Goal: Information Seeking & Learning: Check status

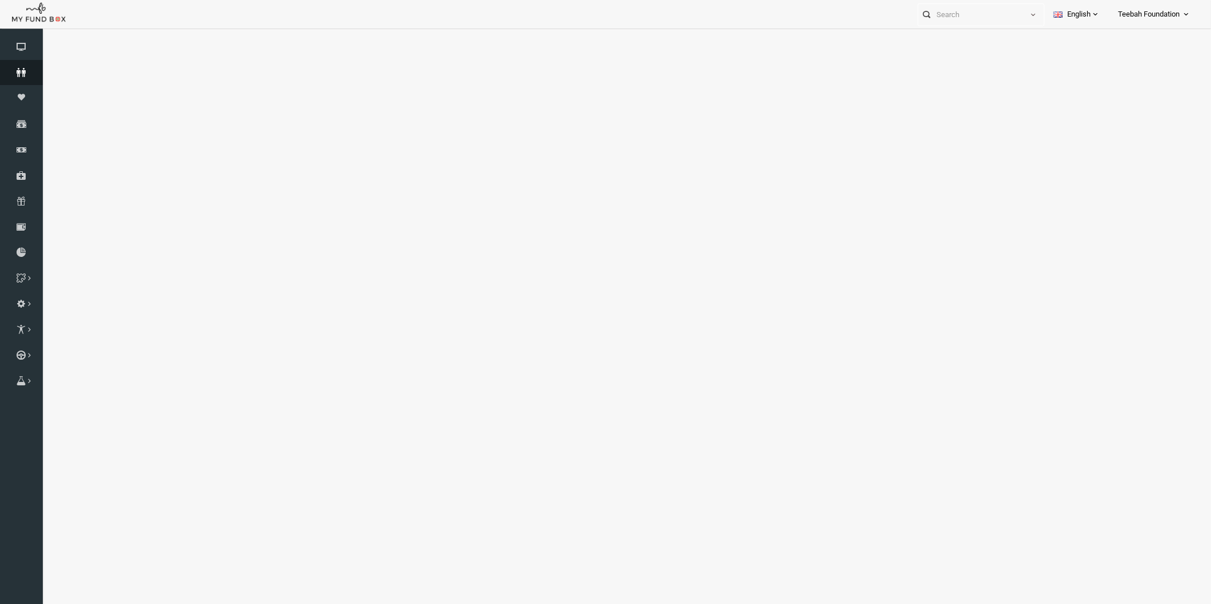
select select "100"
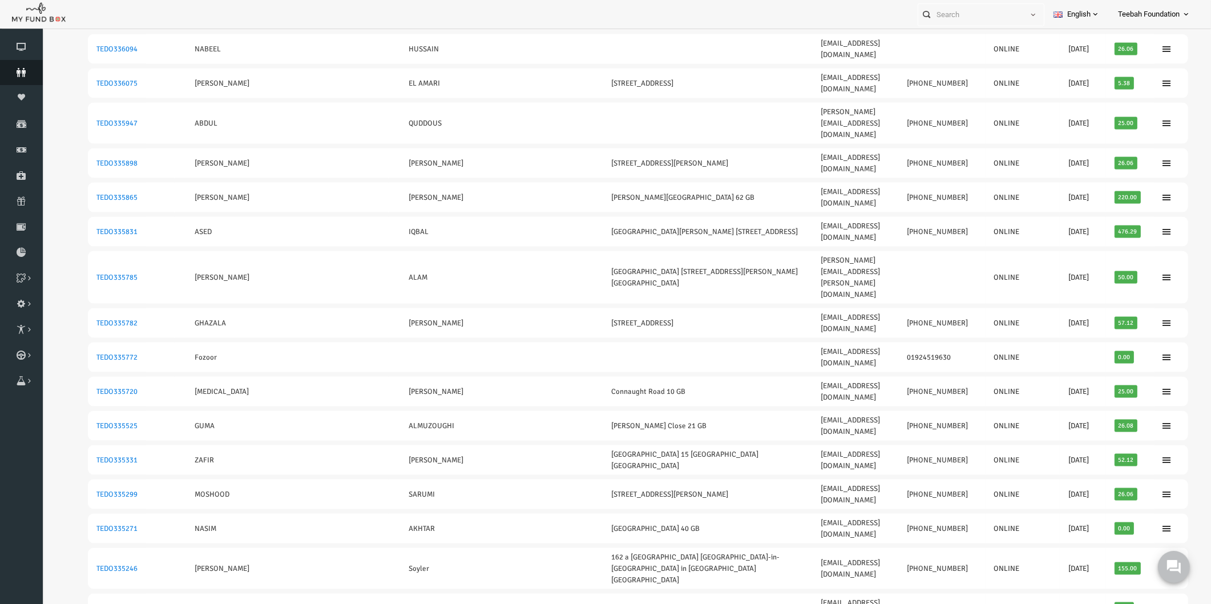
click at [17, 69] on icon at bounding box center [21, 72] width 43 height 9
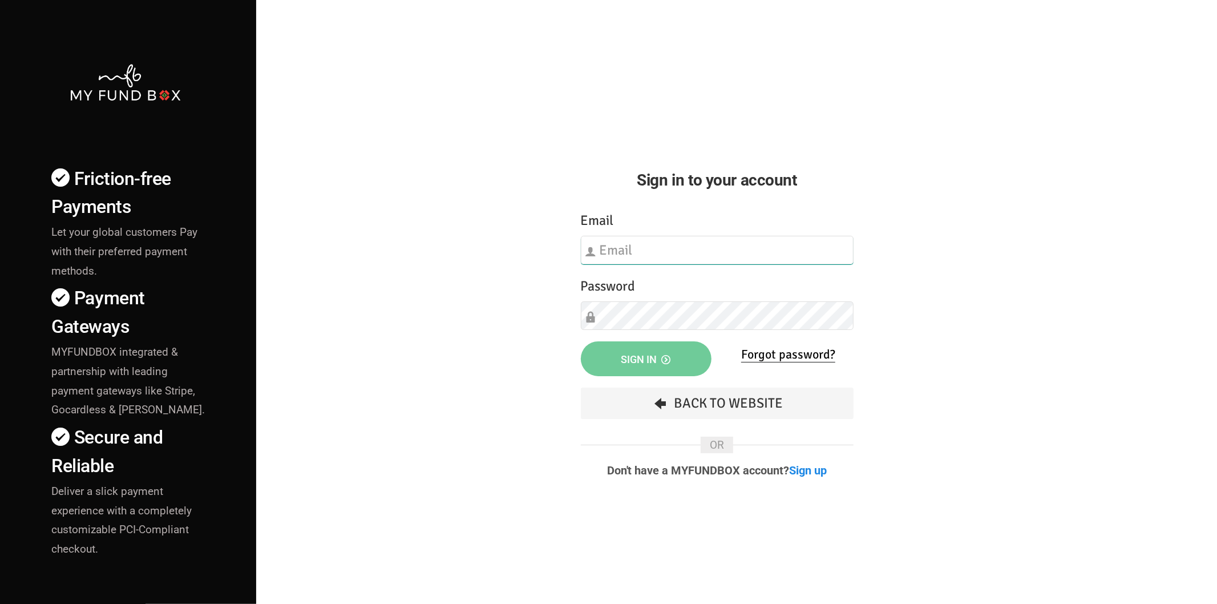
type input "[EMAIL_ADDRESS][DOMAIN_NAME]"
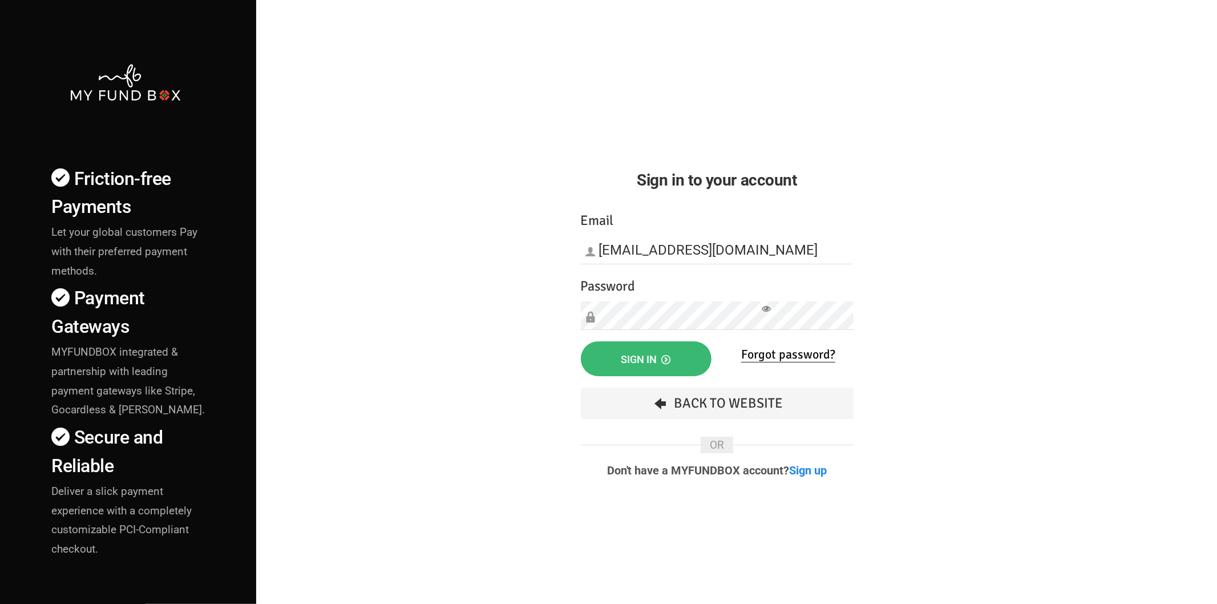
click at [633, 351] on button "Sign in" at bounding box center [646, 358] width 131 height 35
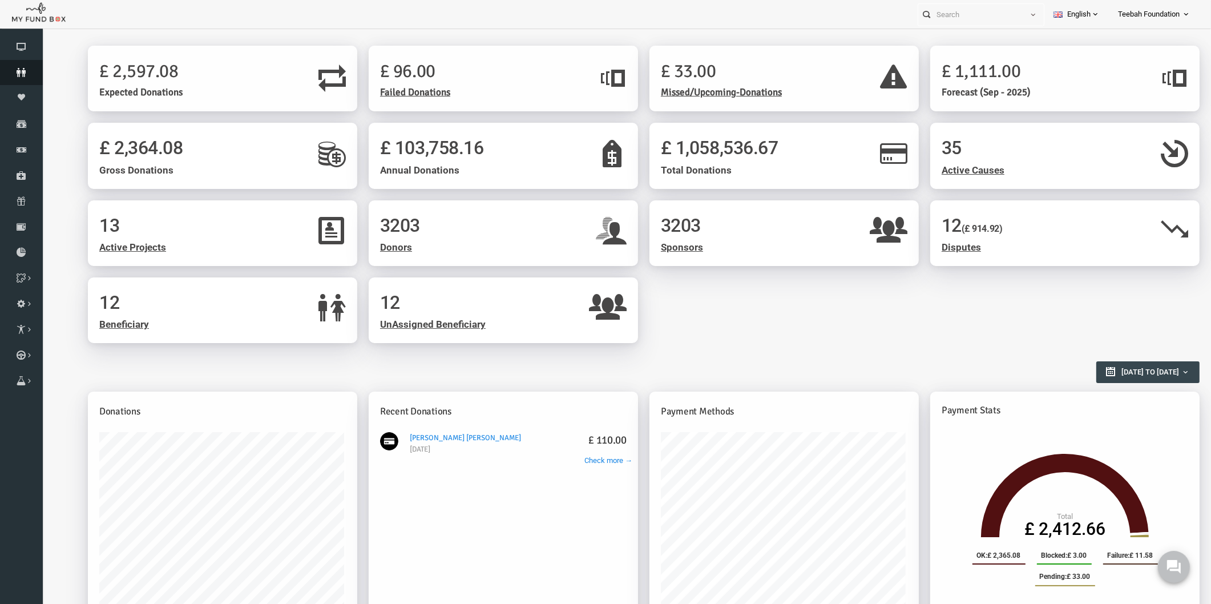
click at [19, 73] on icon at bounding box center [21, 72] width 43 height 9
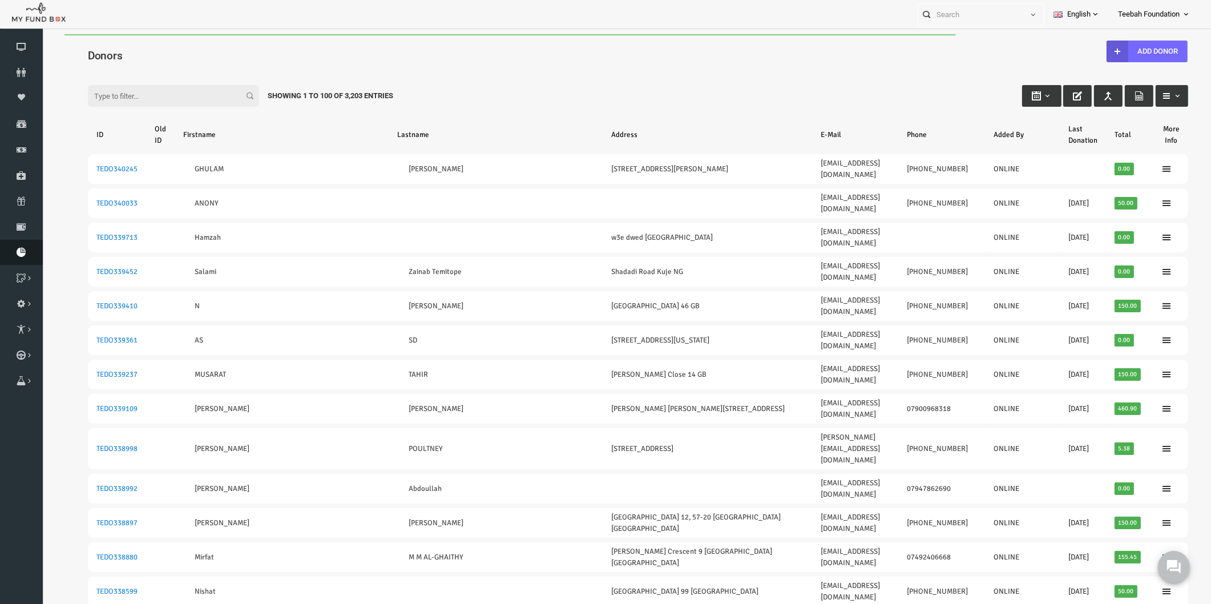
click at [22, 253] on icon at bounding box center [21, 252] width 43 height 9
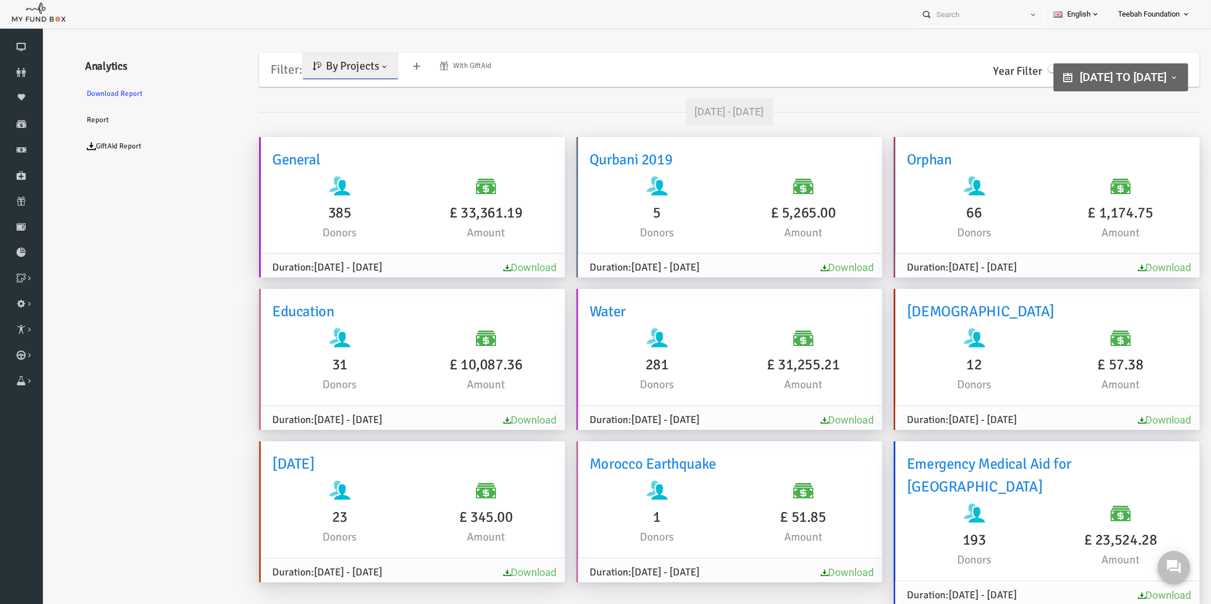
click at [23, 78] on link "Donors" at bounding box center [21, 72] width 43 height 25
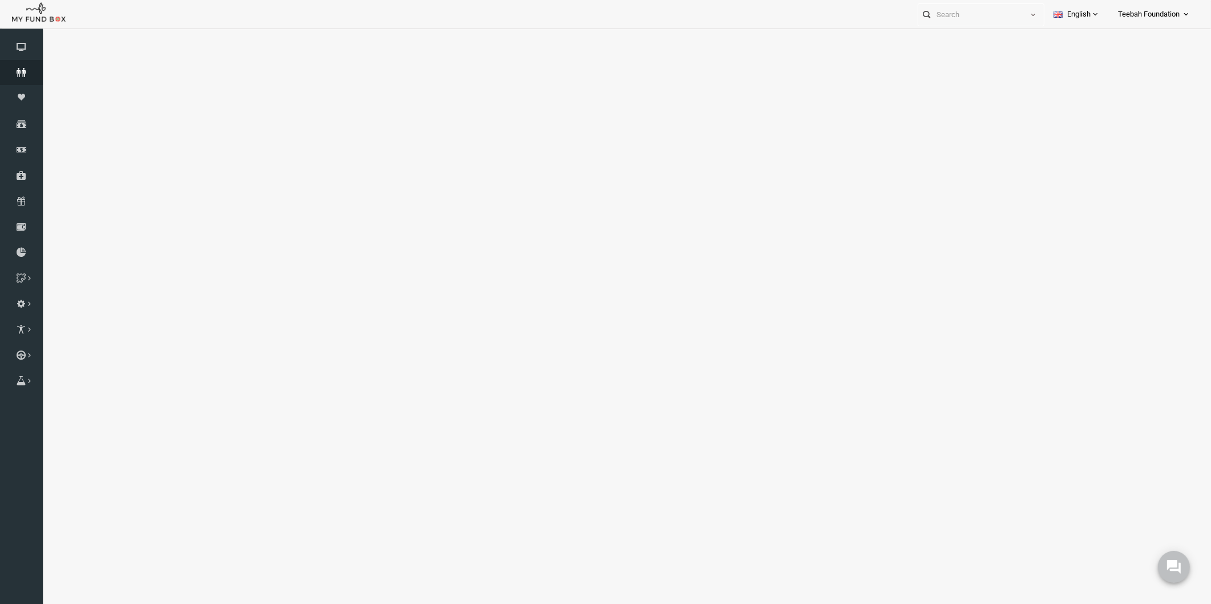
select select "100"
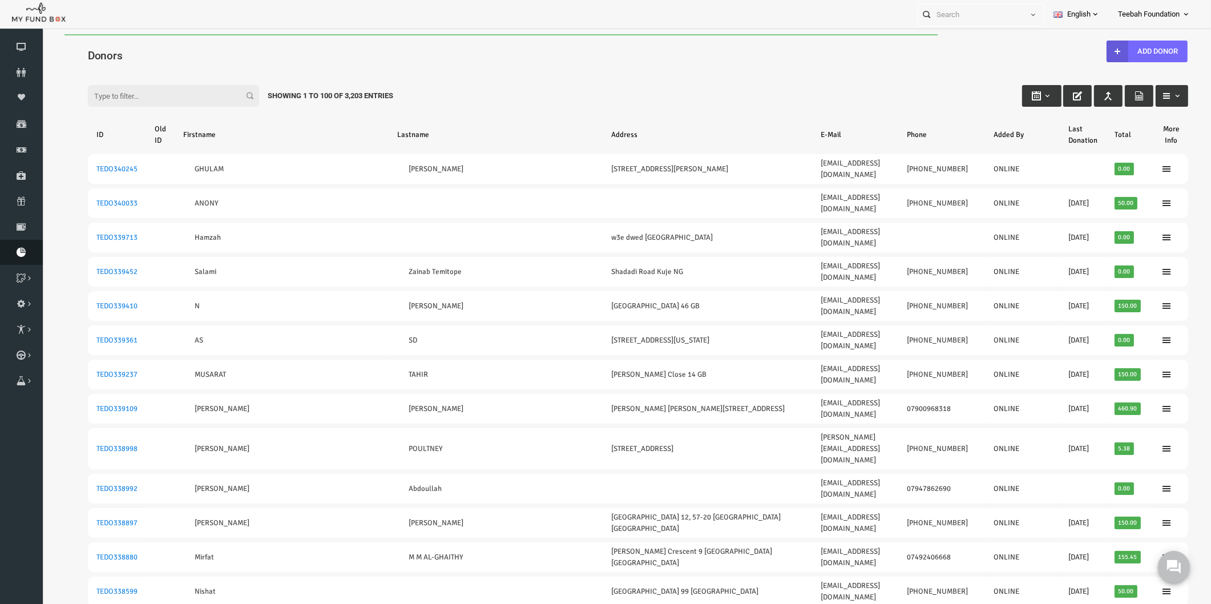
click at [19, 254] on icon at bounding box center [21, 252] width 43 height 9
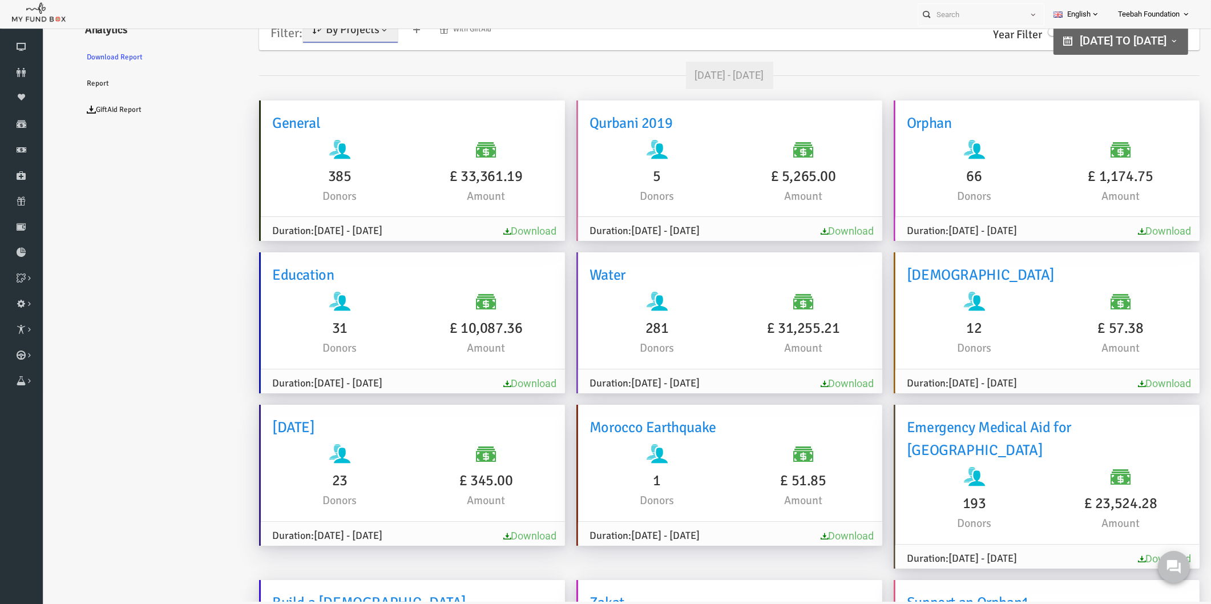
click at [84, 189] on ul "Analytics Download Report Report GiftAid Report" at bounding box center [138, 598] width 171 height 1179
click at [219, 391] on ul "Analytics Download Report Report GiftAid Report" at bounding box center [138, 598] width 171 height 1179
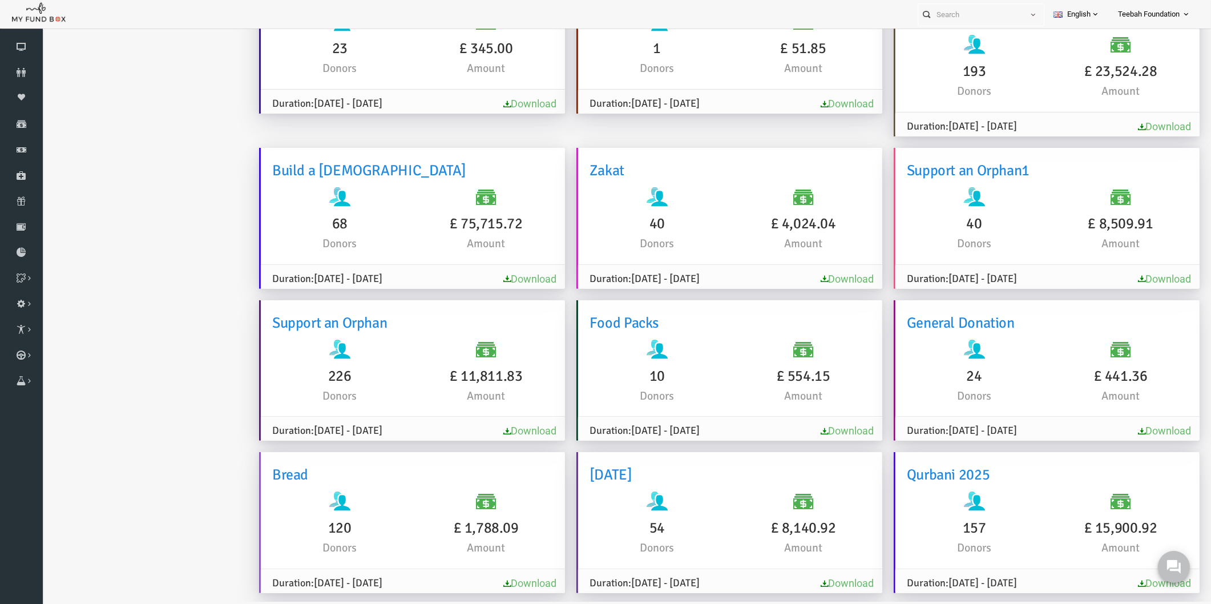
click at [192, 252] on ul "Analytics Download Report Report GiftAid Report" at bounding box center [138, 166] width 171 height 1179
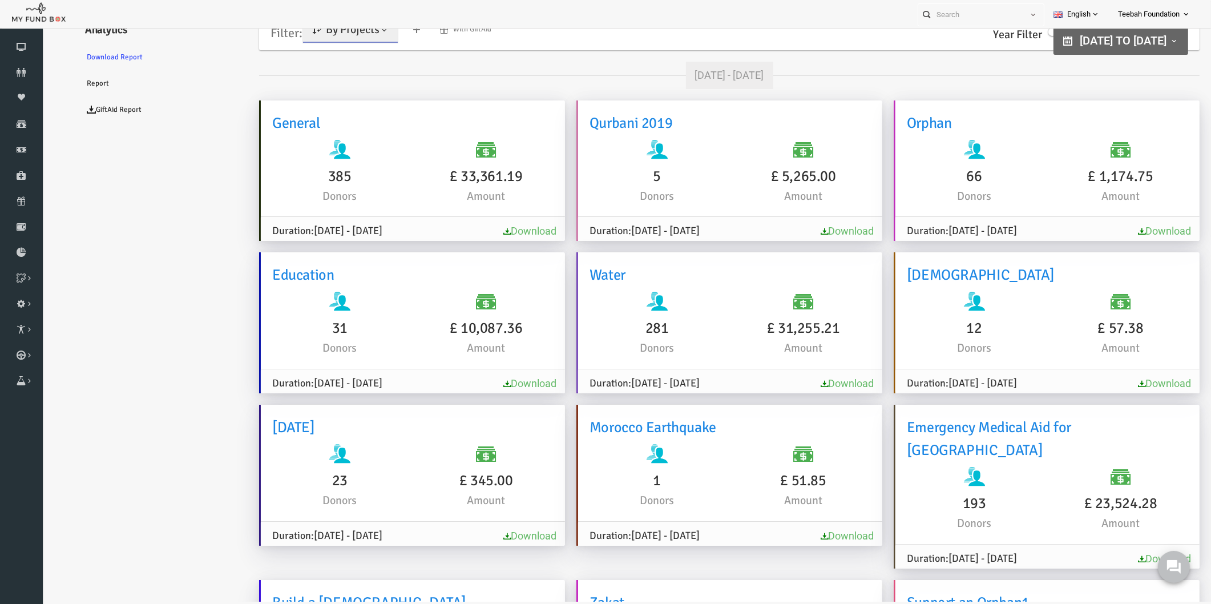
scroll to position [0, 0]
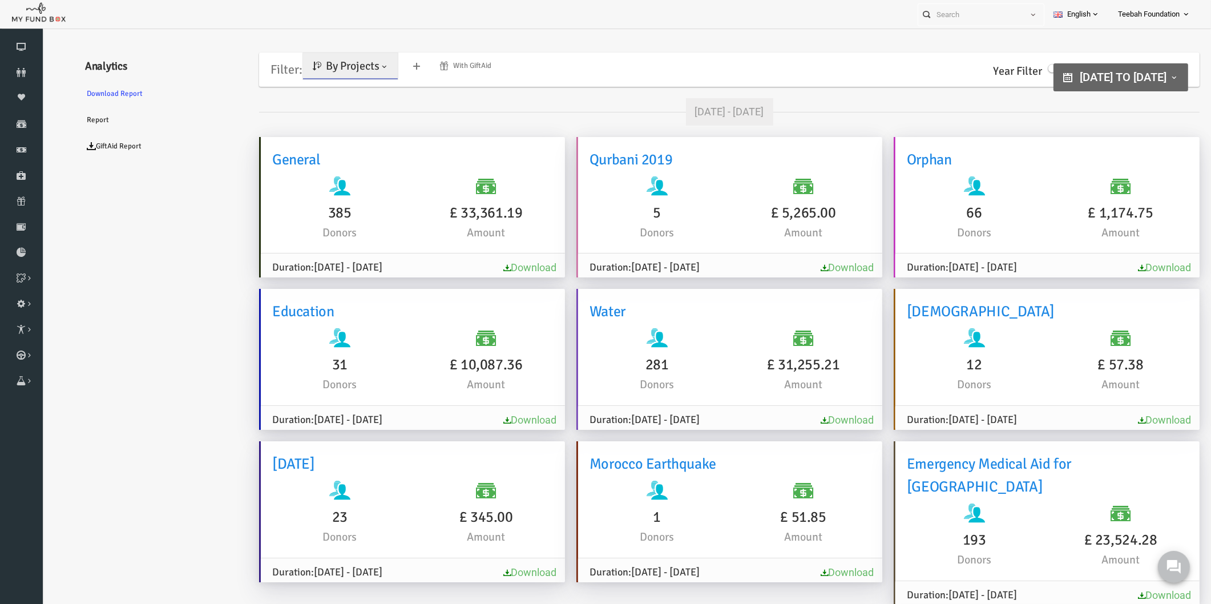
click at [339, 64] on span "By Projects" at bounding box center [329, 66] width 54 height 14
click at [341, 112] on link "By Causes" at bounding box center [328, 116] width 97 height 21
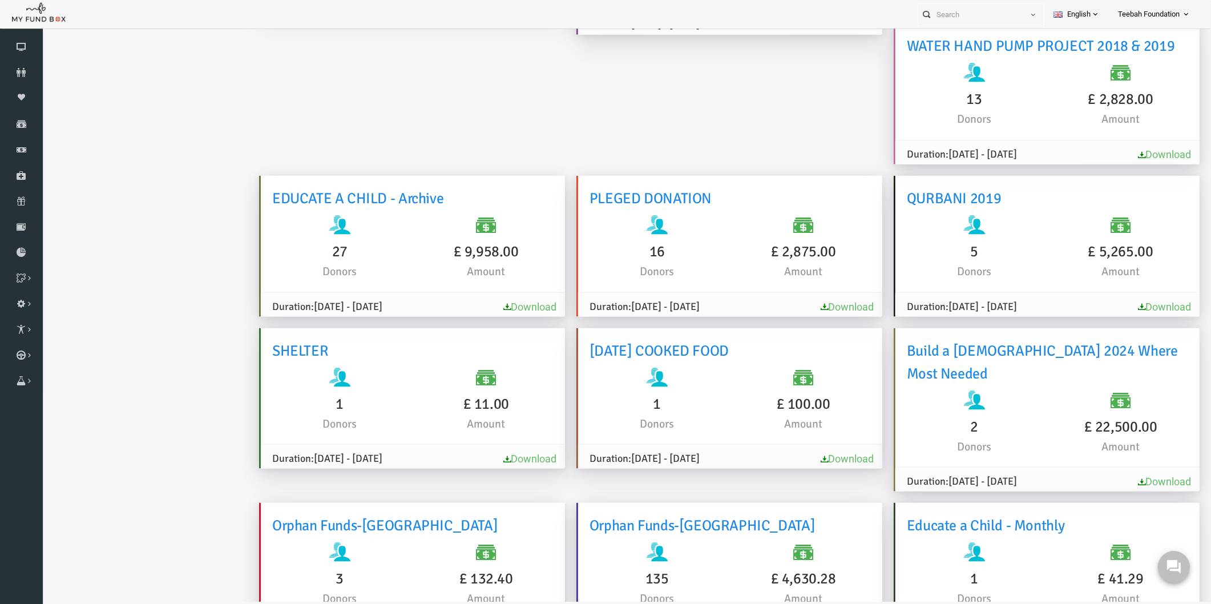
scroll to position [2756, 0]
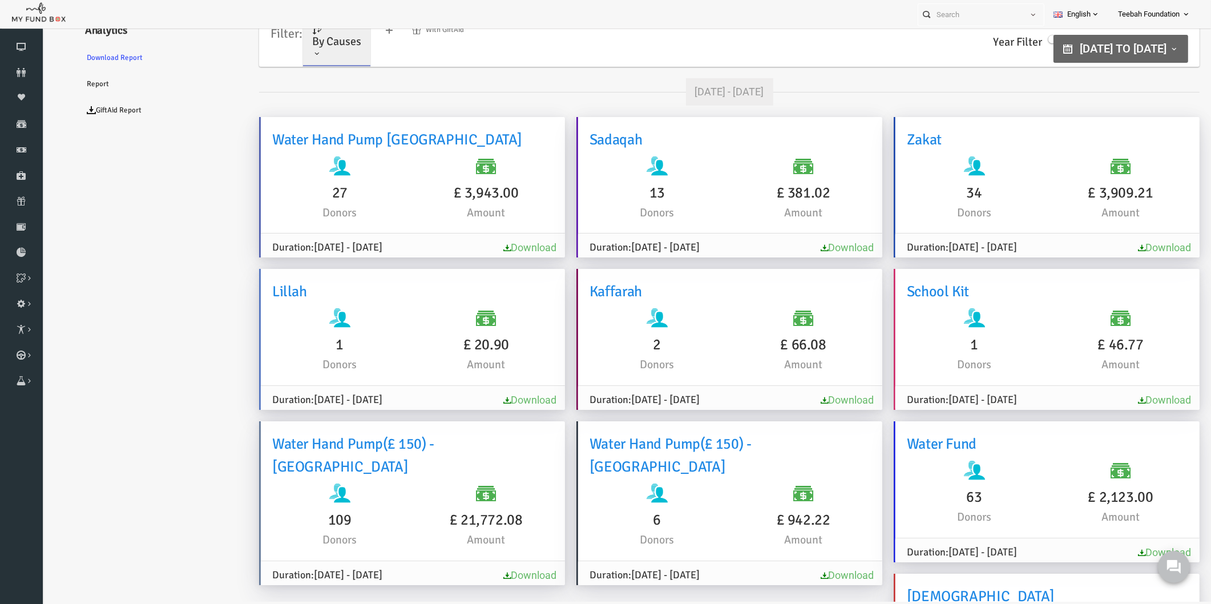
scroll to position [34, 0]
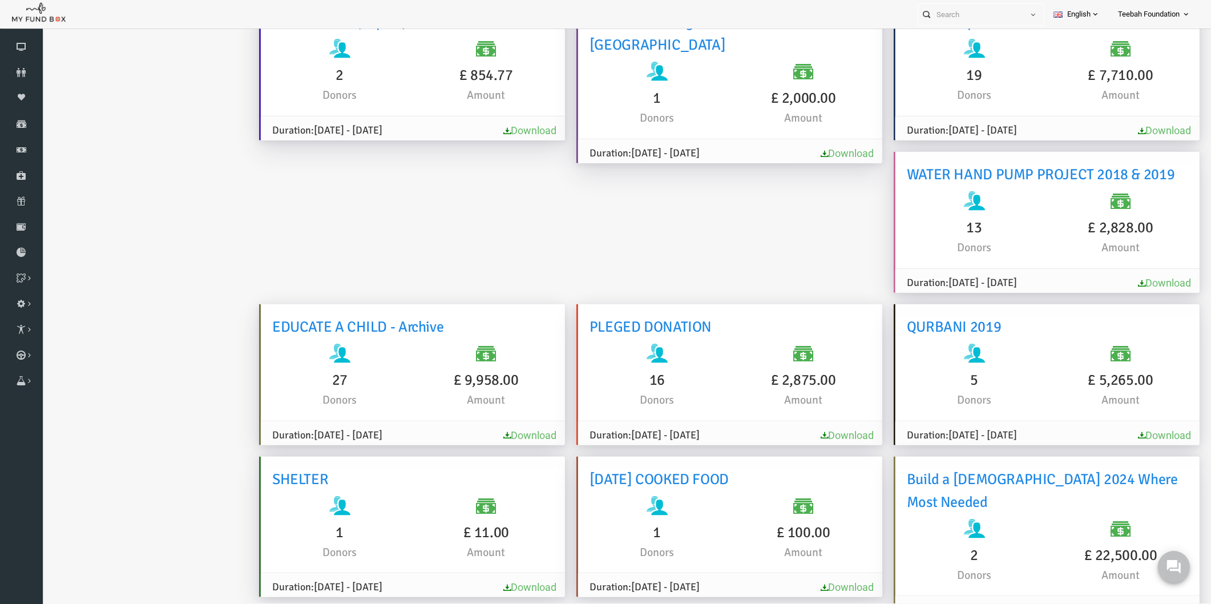
scroll to position [2756, 0]
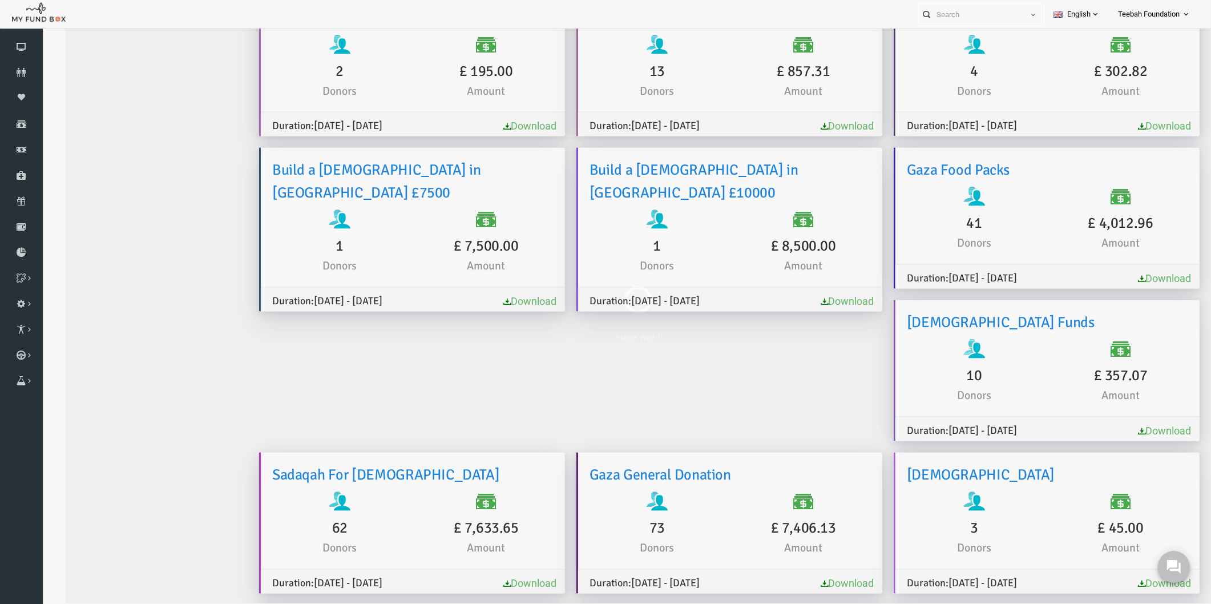
scroll to position [0, 0]
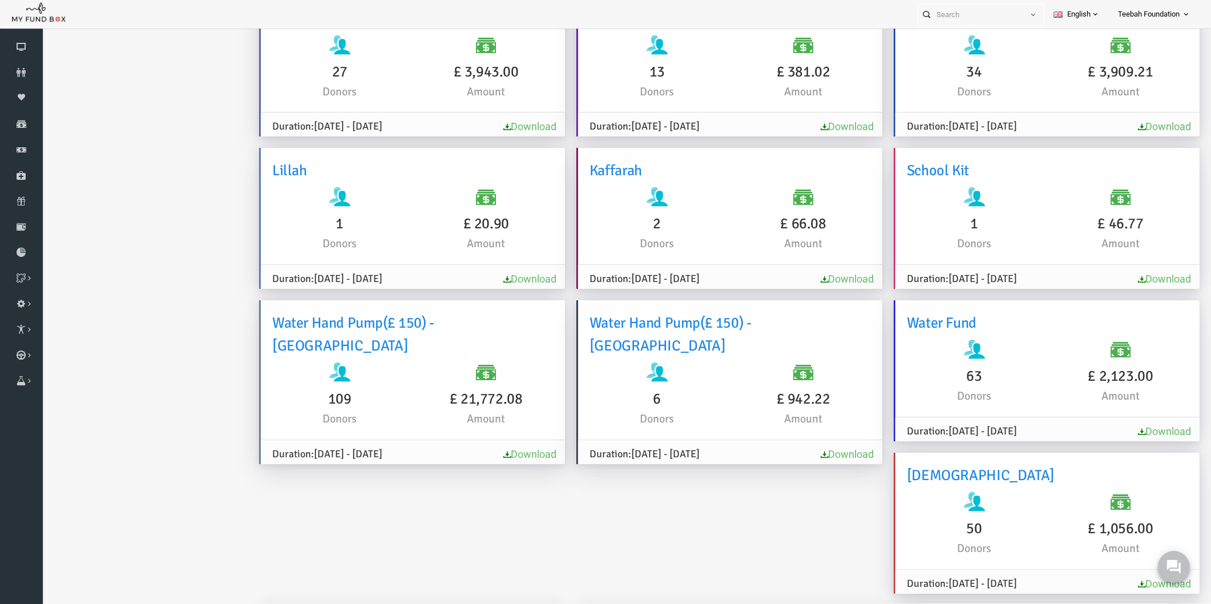
scroll to position [127, 0]
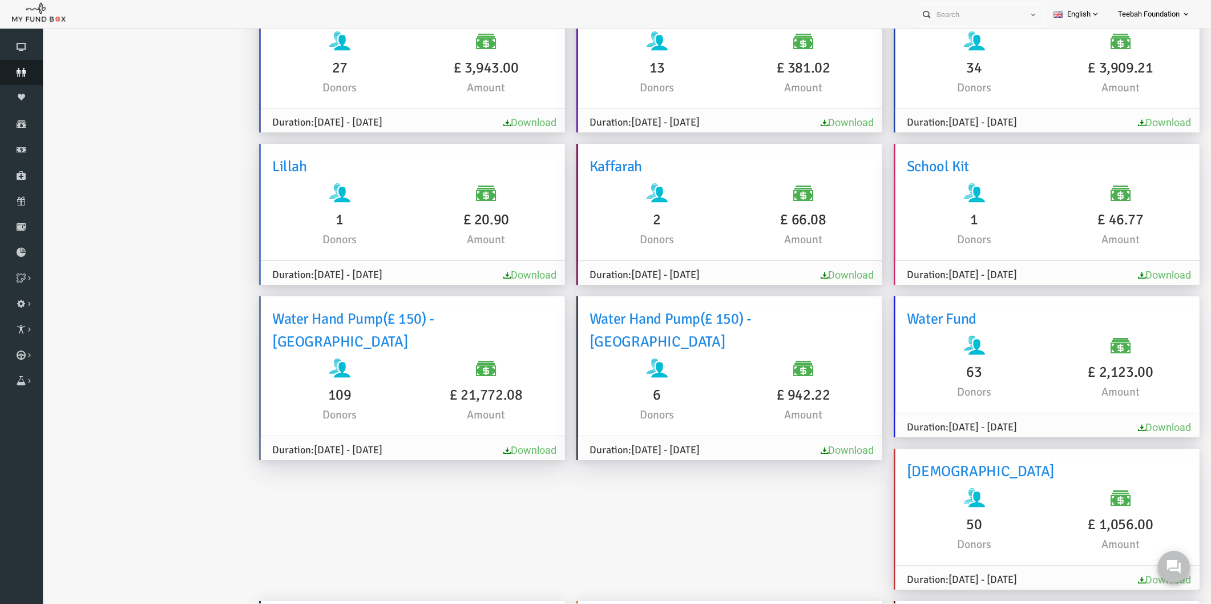
click at [30, 67] on link "Donors" at bounding box center [21, 72] width 43 height 25
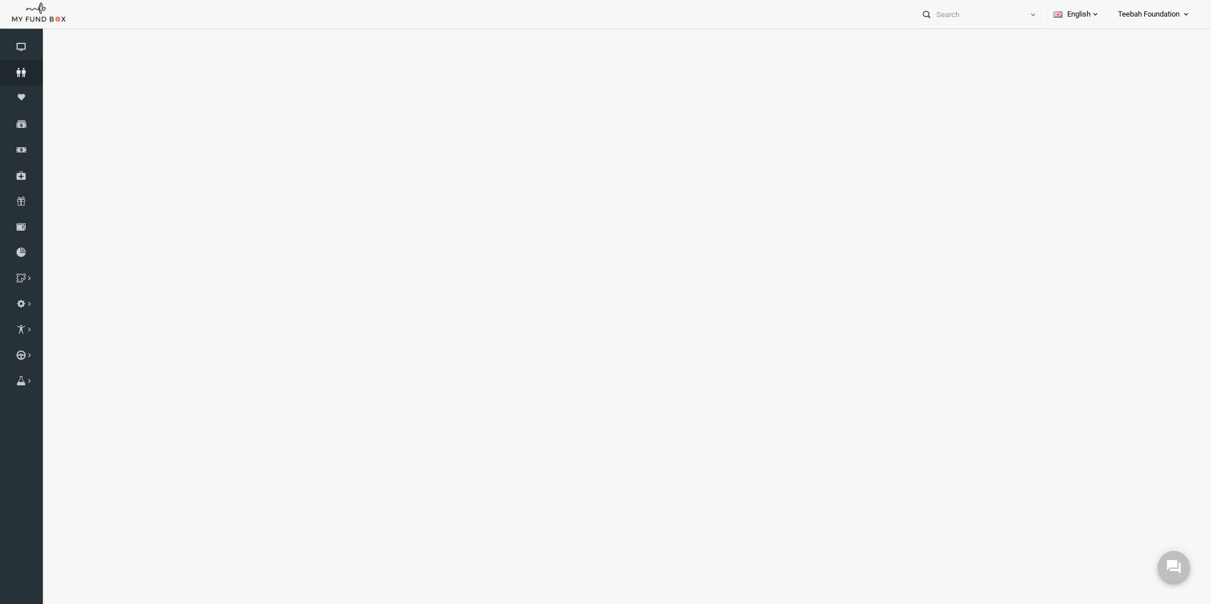
select select "100"
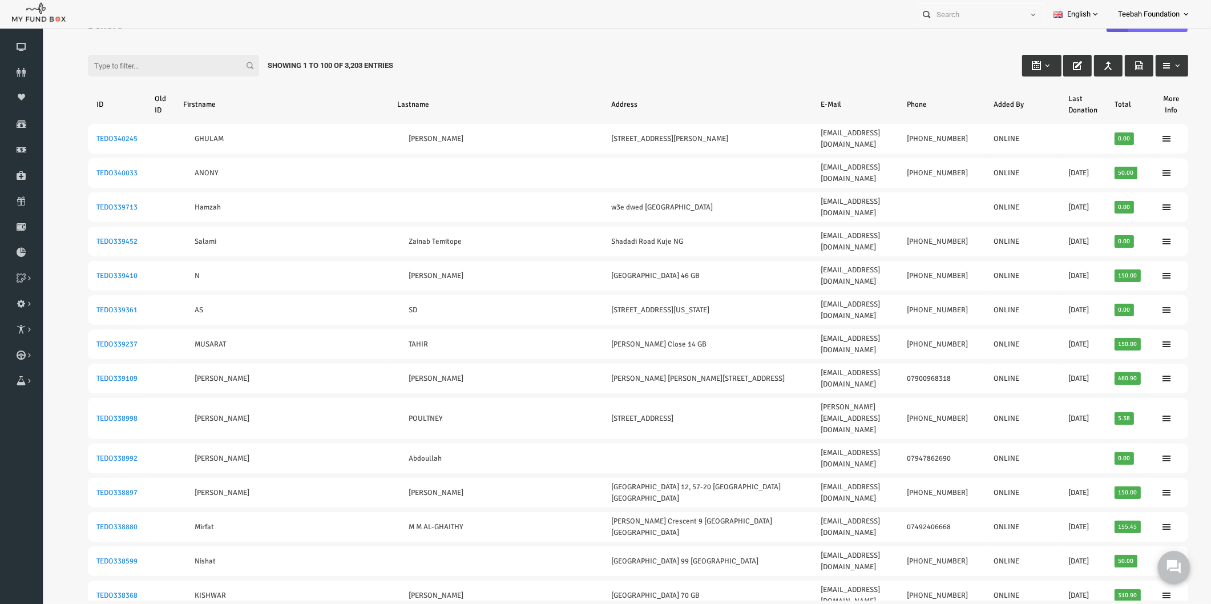
scroll to position [30, 0]
click at [200, 21] on div "Personal Contact BID Orphan GID Payment Status Partner OID Reference code Trans…" at bounding box center [599, 14] width 1199 height 29
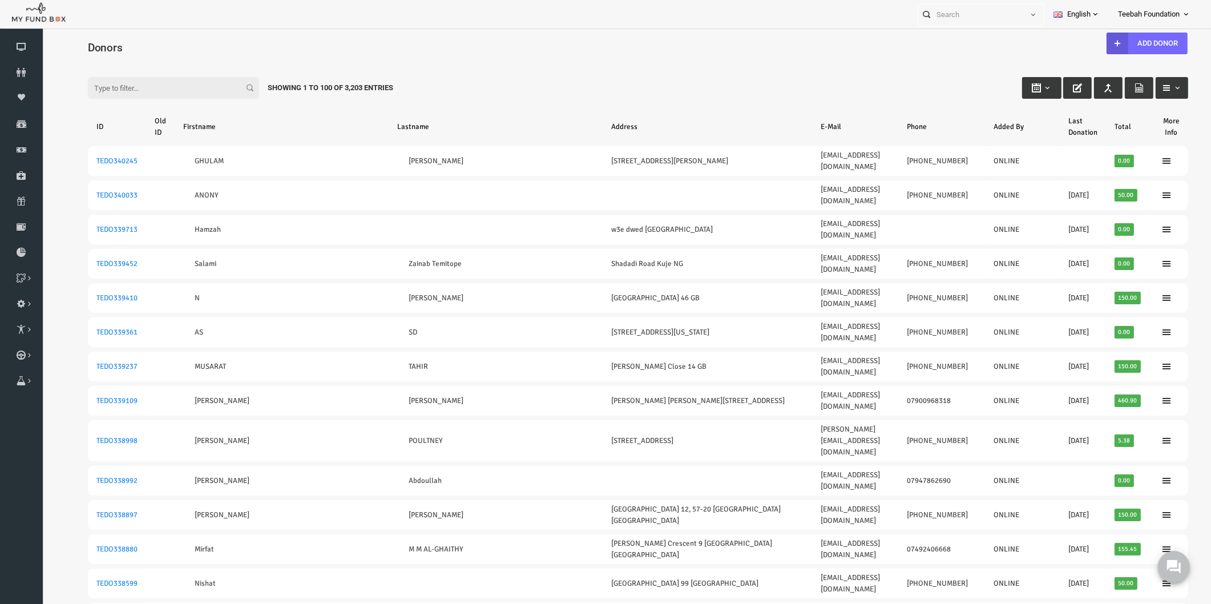
scroll to position [0, 0]
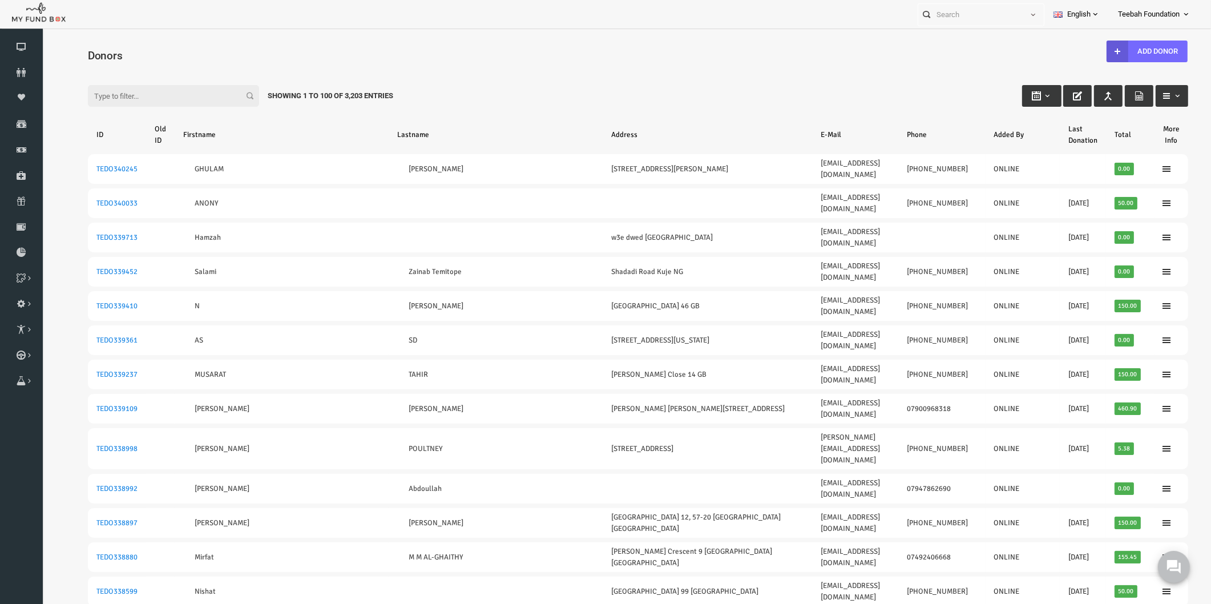
click at [159, 90] on input "Filter:" at bounding box center [149, 96] width 171 height 22
paste input "TEDO274792"
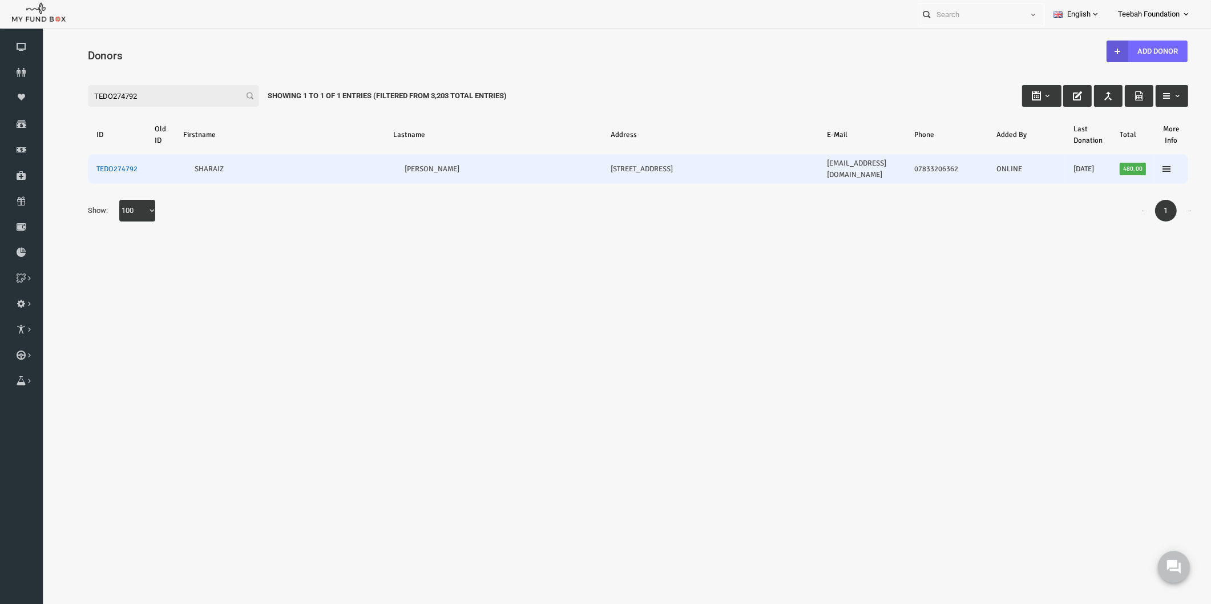
type input "TEDO274792"
click at [94, 164] on link "TEDO274792" at bounding box center [93, 168] width 41 height 9
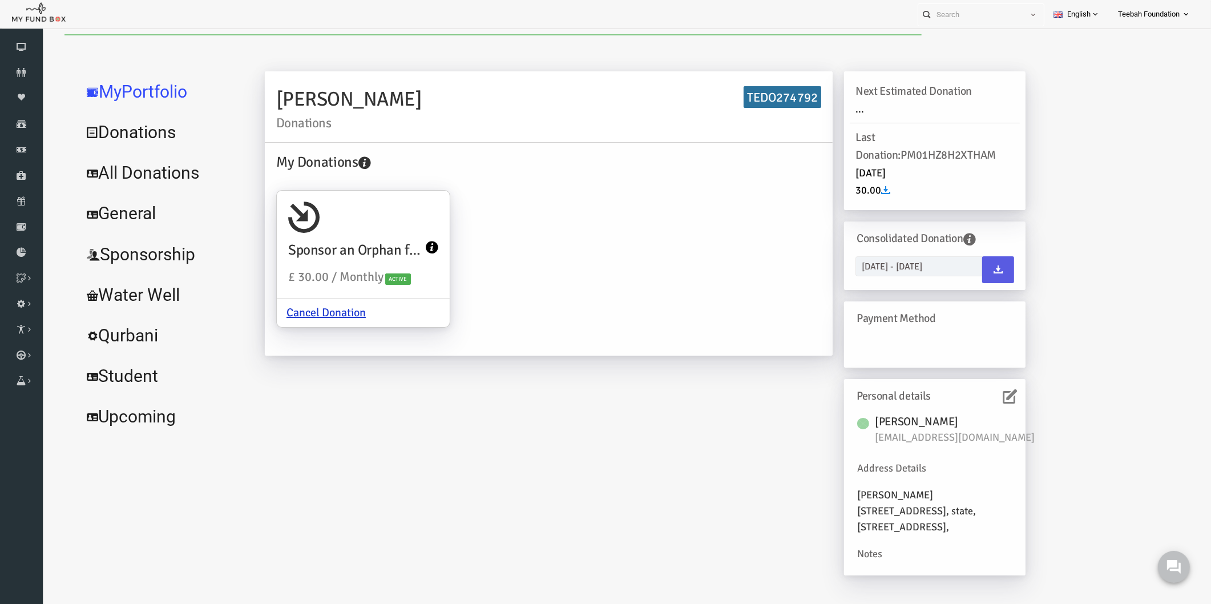
click at [106, 173] on link "All Donations" at bounding box center [138, 172] width 171 height 41
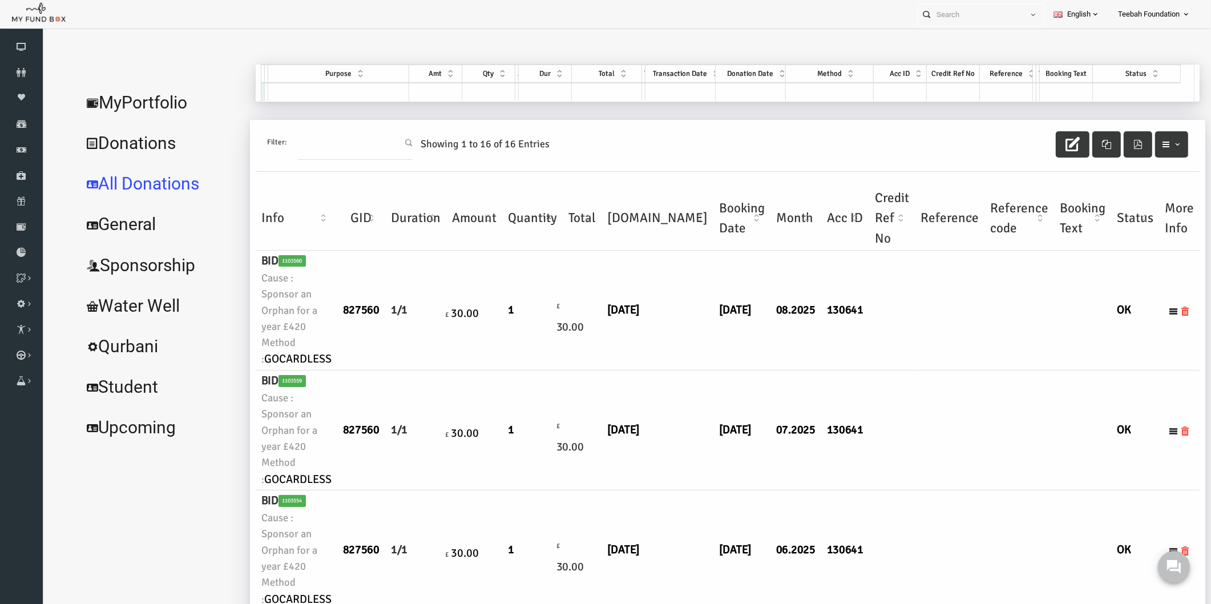
click at [891, 370] on td at bounding box center [926, 430] width 70 height 120
click at [136, 100] on link "MyPortfolio" at bounding box center [137, 102] width 168 height 41
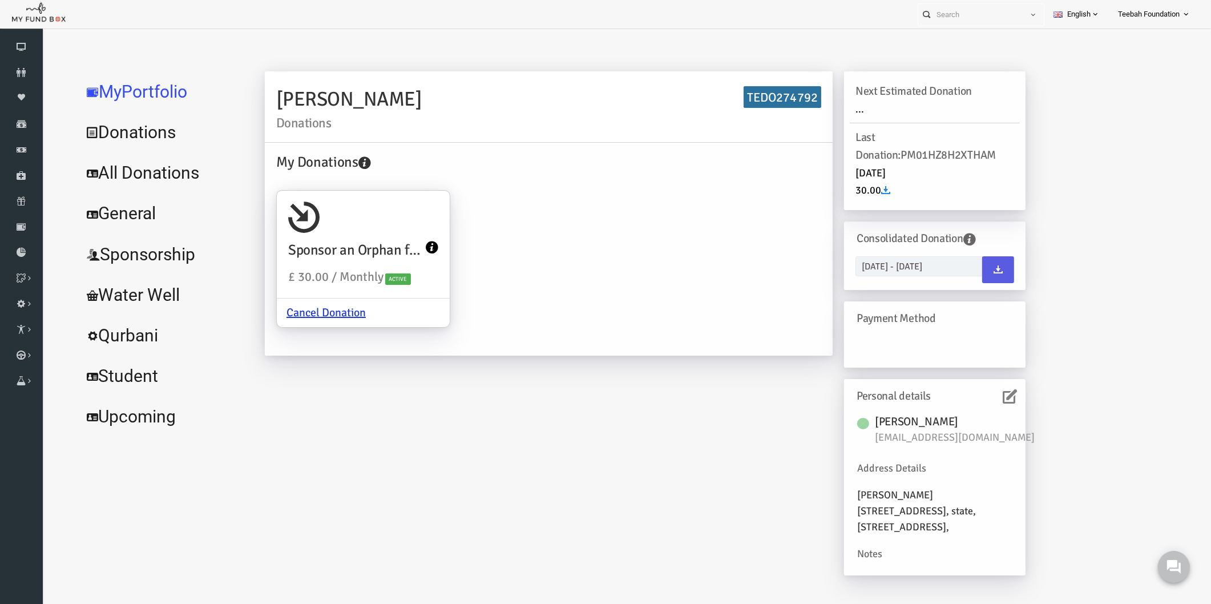
click at [568, 375] on div "SHARAIZ AHMED Donations TEDO274792 My Donations Sponsor an Orphan for a year £4…" at bounding box center [621, 328] width 783 height 515
click at [17, 70] on icon at bounding box center [21, 72] width 43 height 9
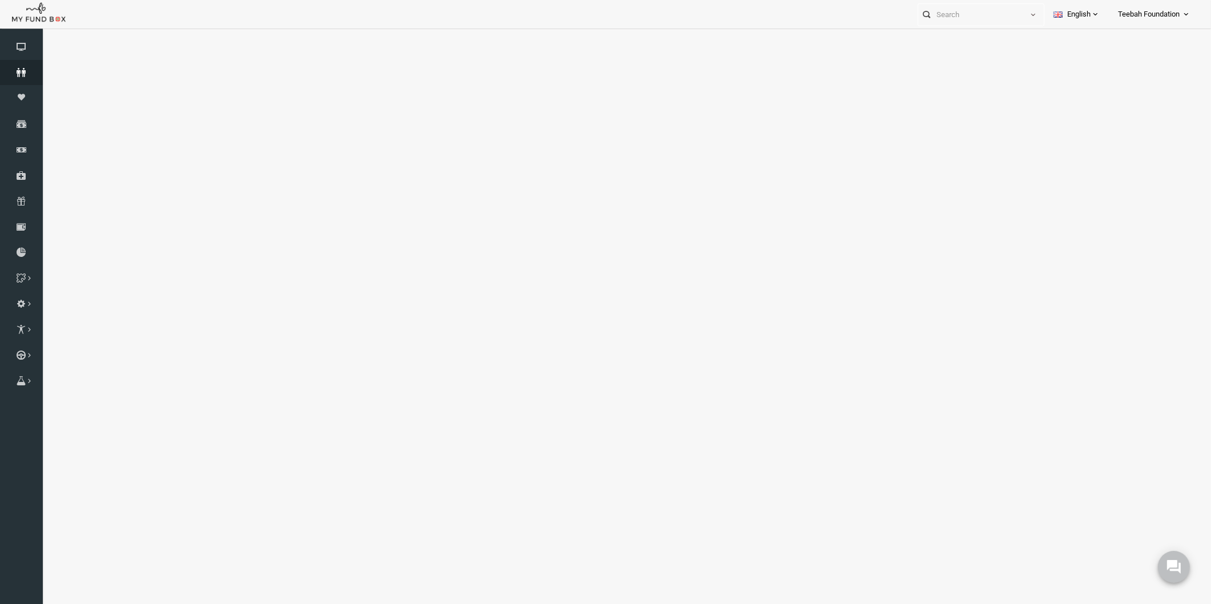
select select "100"
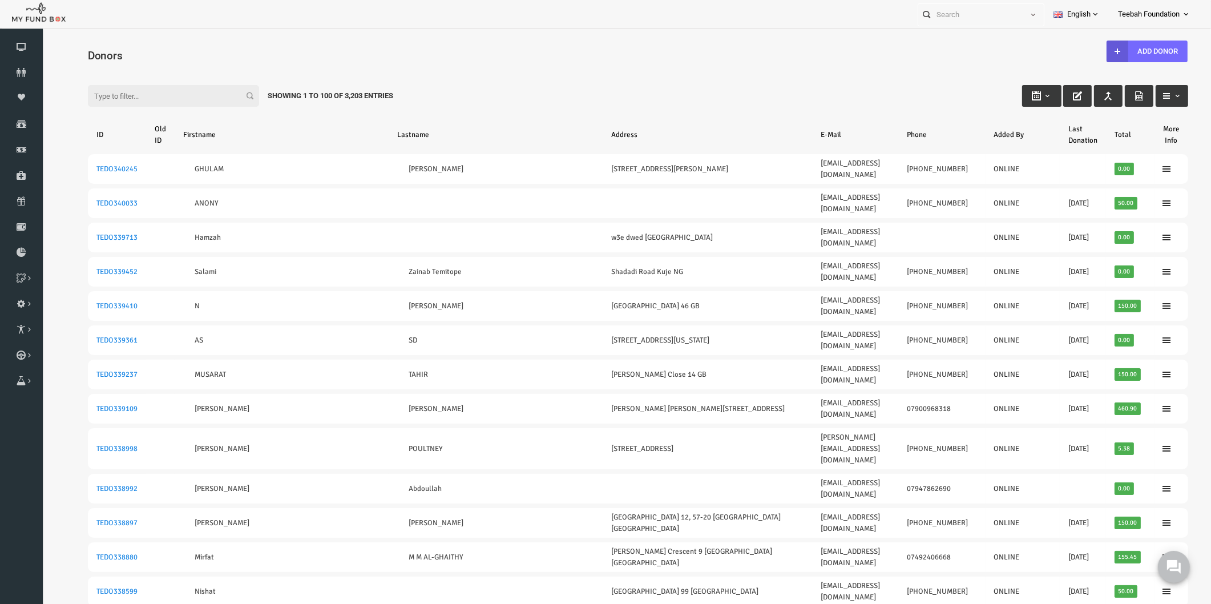
click at [137, 99] on input "Filter:" at bounding box center [149, 96] width 171 height 22
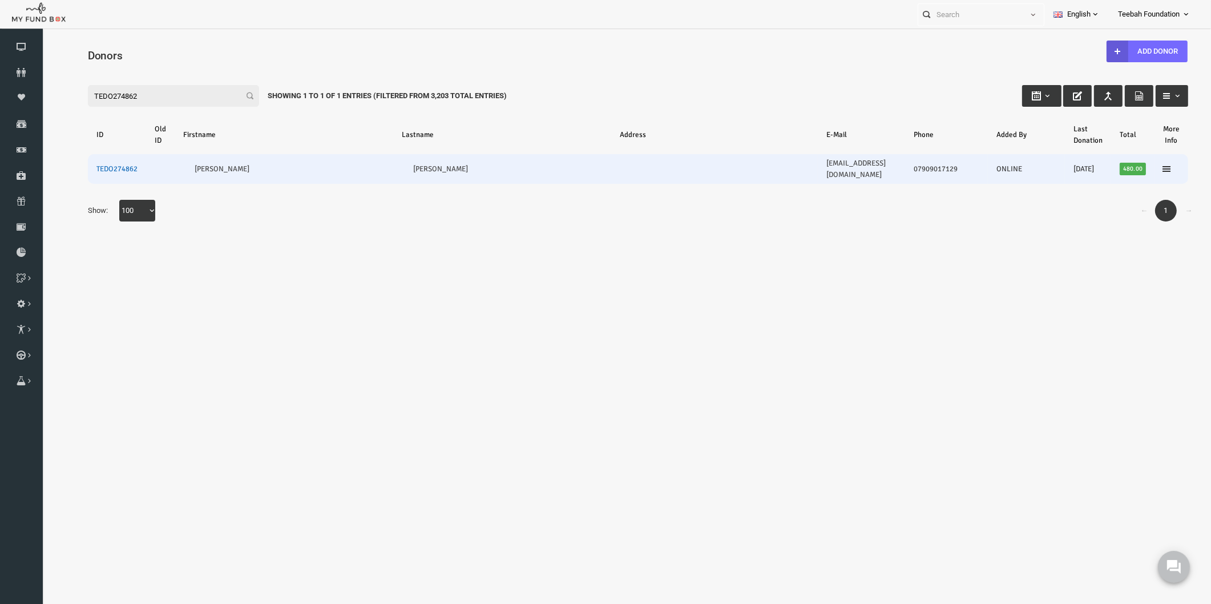
type input "TEDO274862"
click at [76, 164] on link "TEDO274862" at bounding box center [93, 168] width 41 height 9
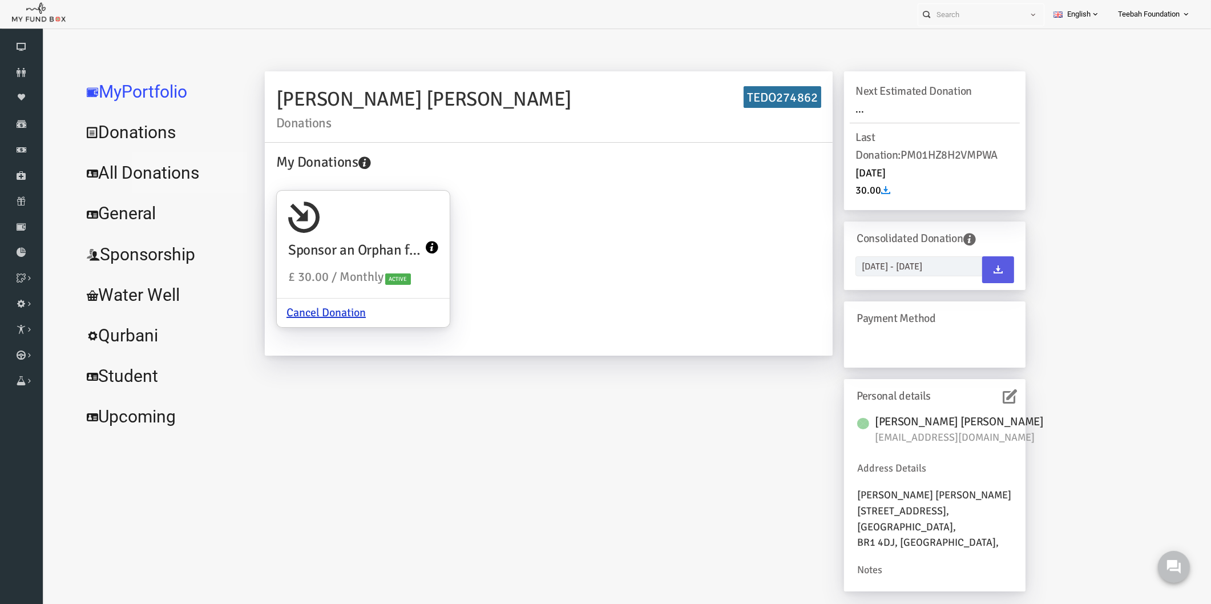
click at [137, 175] on link "All Donations" at bounding box center [138, 172] width 171 height 41
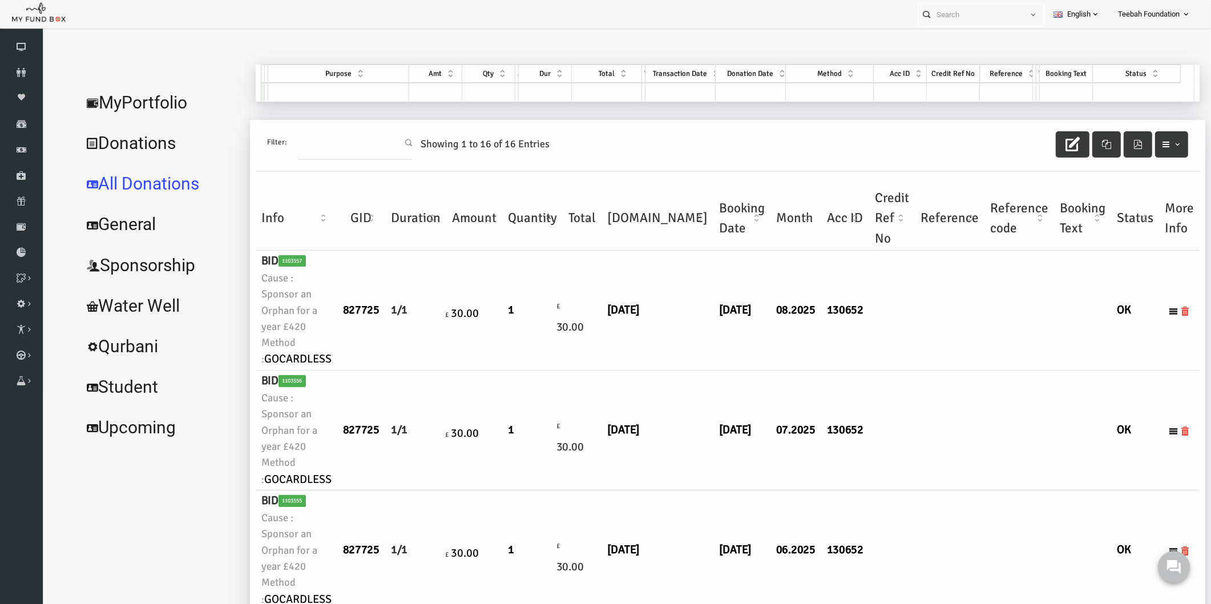
click at [891, 352] on td at bounding box center [926, 311] width 70 height 120
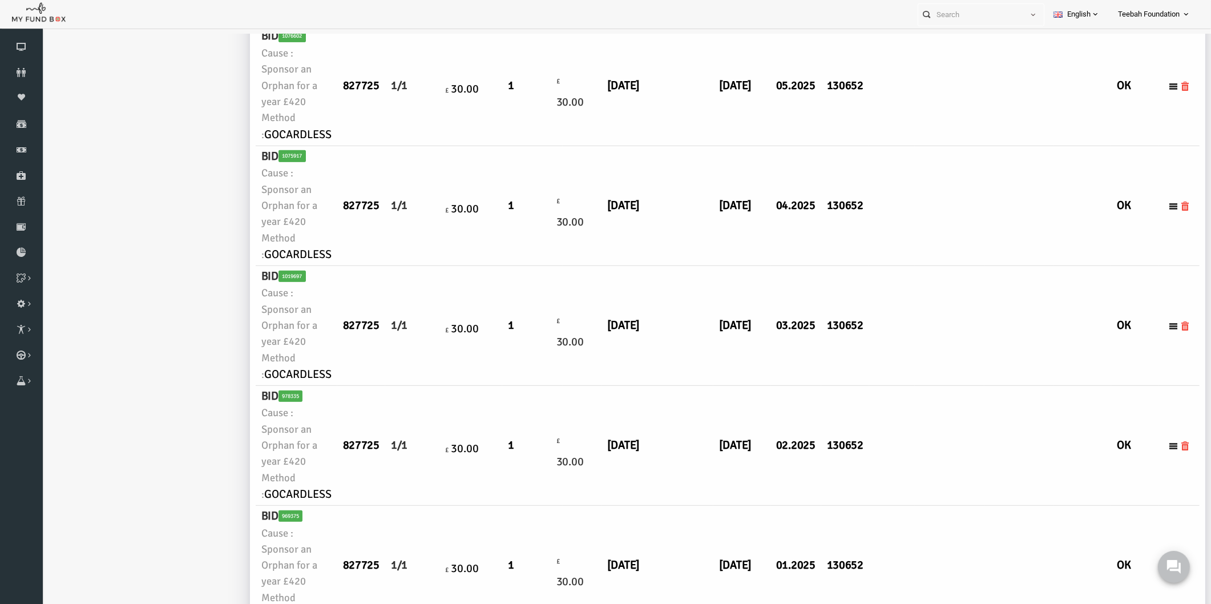
scroll to position [634, 0]
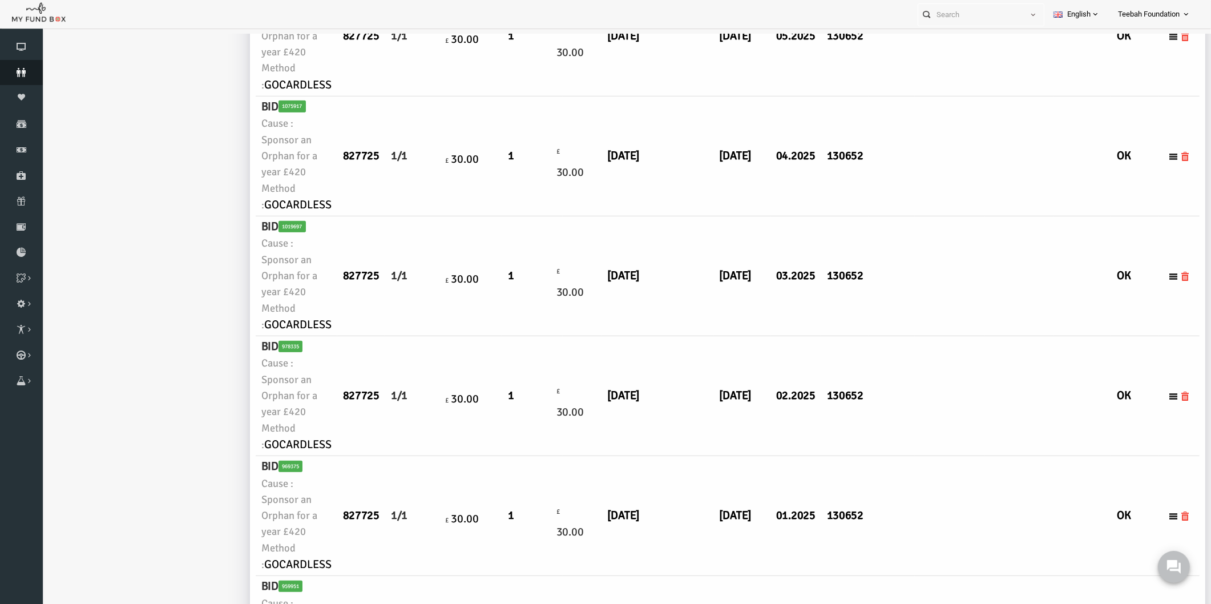
click at [21, 70] on icon at bounding box center [21, 72] width 43 height 9
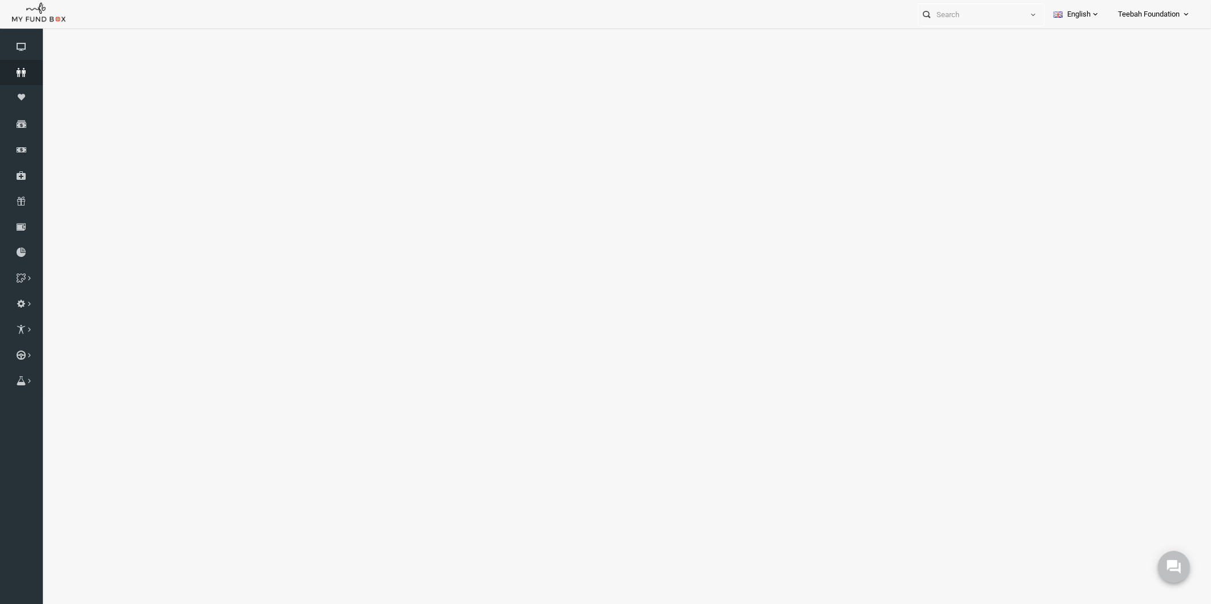
select select "100"
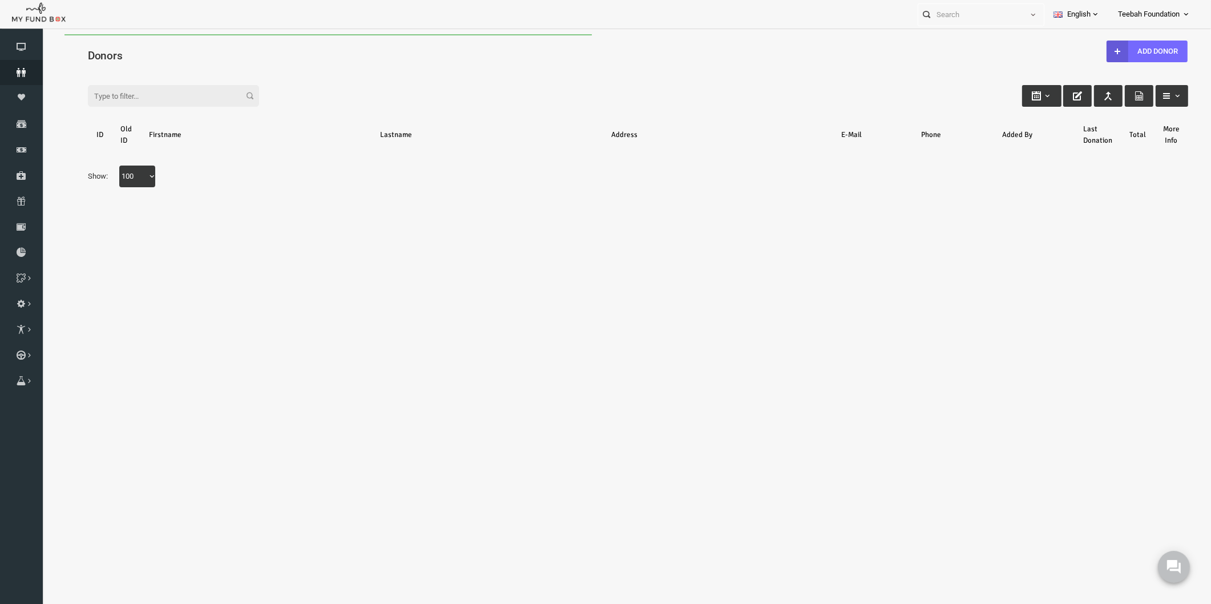
scroll to position [0, 0]
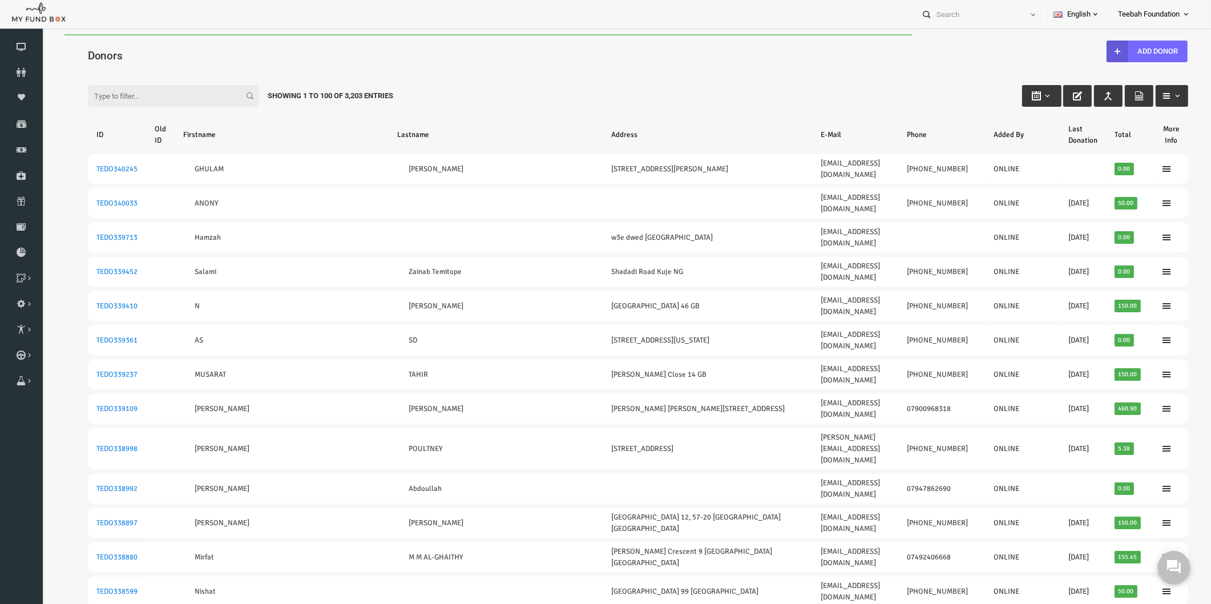
click at [155, 73] on div "Filter: Showing 1 to 100 of 3,203 Entries" at bounding box center [614, 85] width 1123 height 31
click at [138, 94] on input "Filter:" at bounding box center [149, 96] width 171 height 22
paste input "TEDO274792"
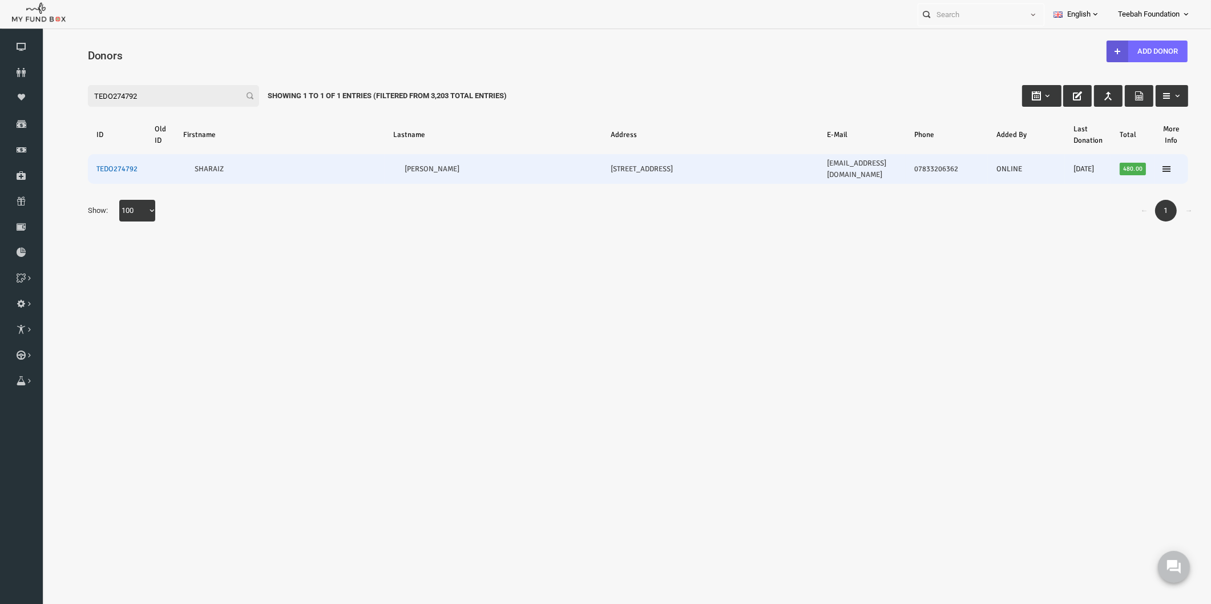
type input "TEDO274792"
click at [103, 164] on link "TEDO274792" at bounding box center [93, 168] width 41 height 9
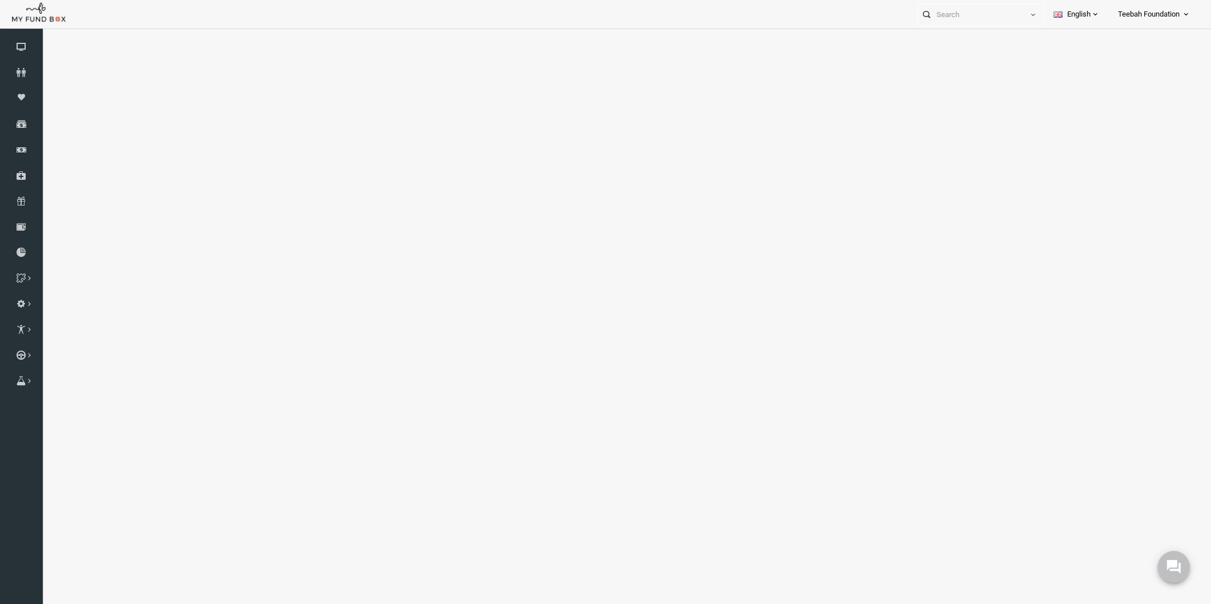
select select "100"
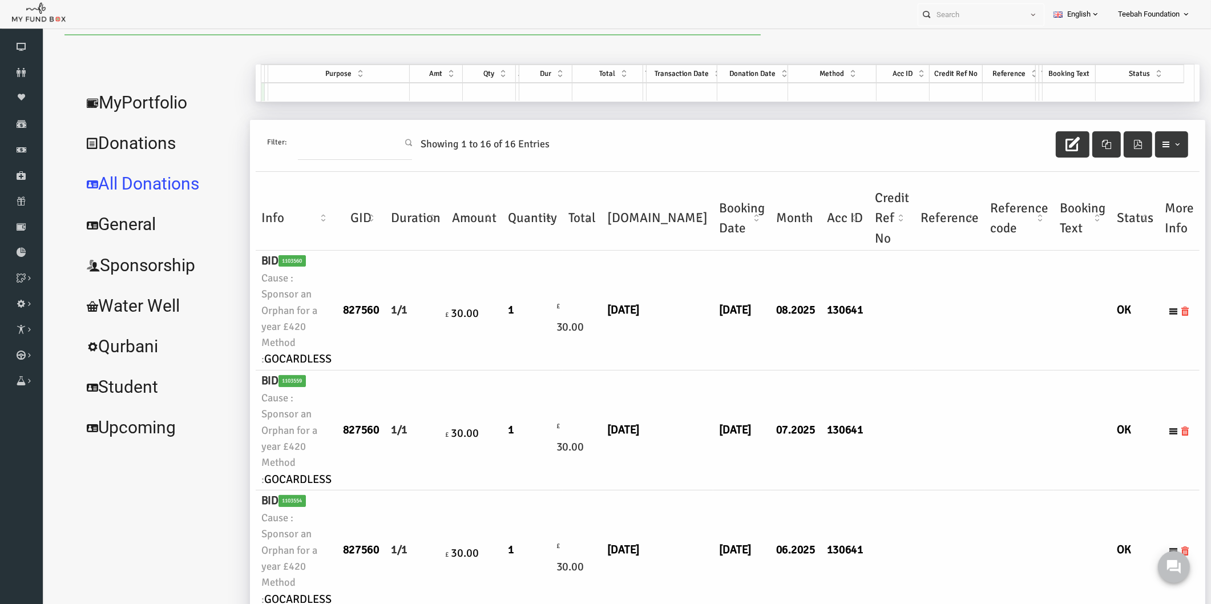
click at [961, 344] on td at bounding box center [996, 311] width 70 height 120
click at [137, 84] on link "MyPortfolio" at bounding box center [137, 102] width 168 height 41
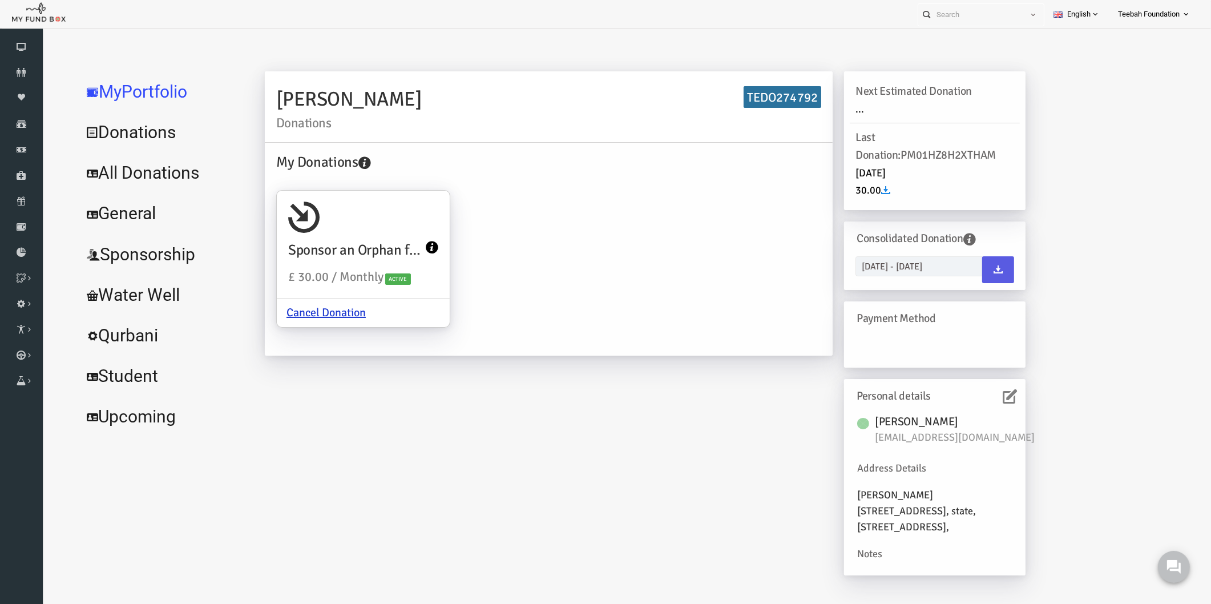
click at [495, 286] on div "My Donations Sponsor an Orphan for a year £420 £ 30.00 / Monthly Active Cancel …" at bounding box center [525, 247] width 556 height 193
click at [125, 173] on link "All Donations" at bounding box center [138, 172] width 171 height 41
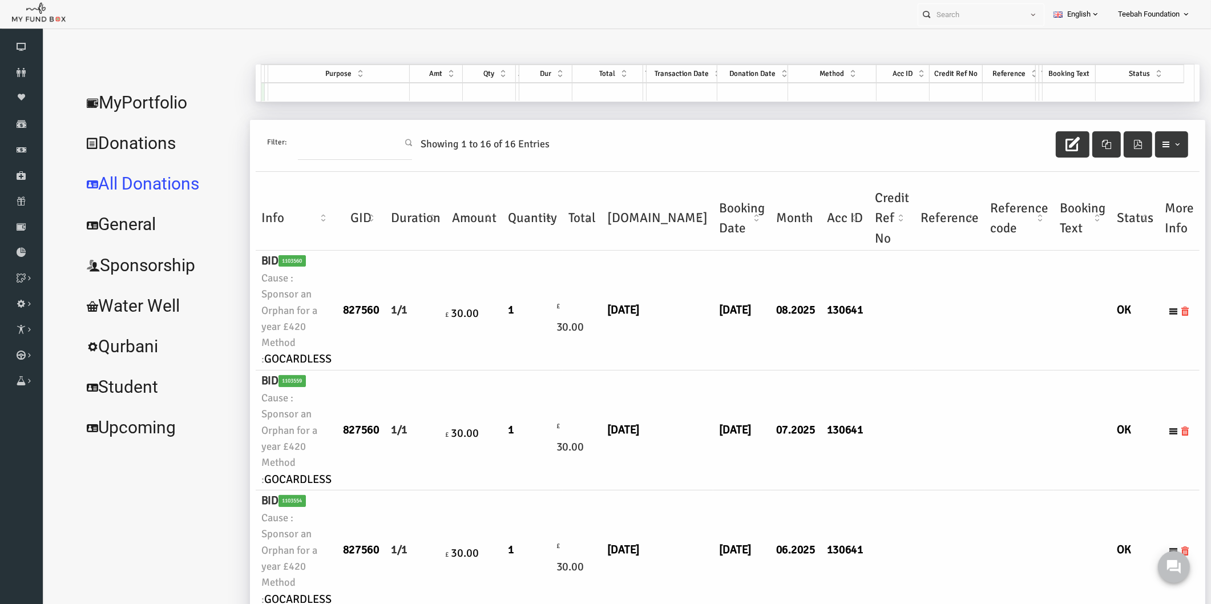
click at [891, 381] on td at bounding box center [926, 430] width 70 height 120
click at [7, 70] on icon at bounding box center [21, 72] width 43 height 9
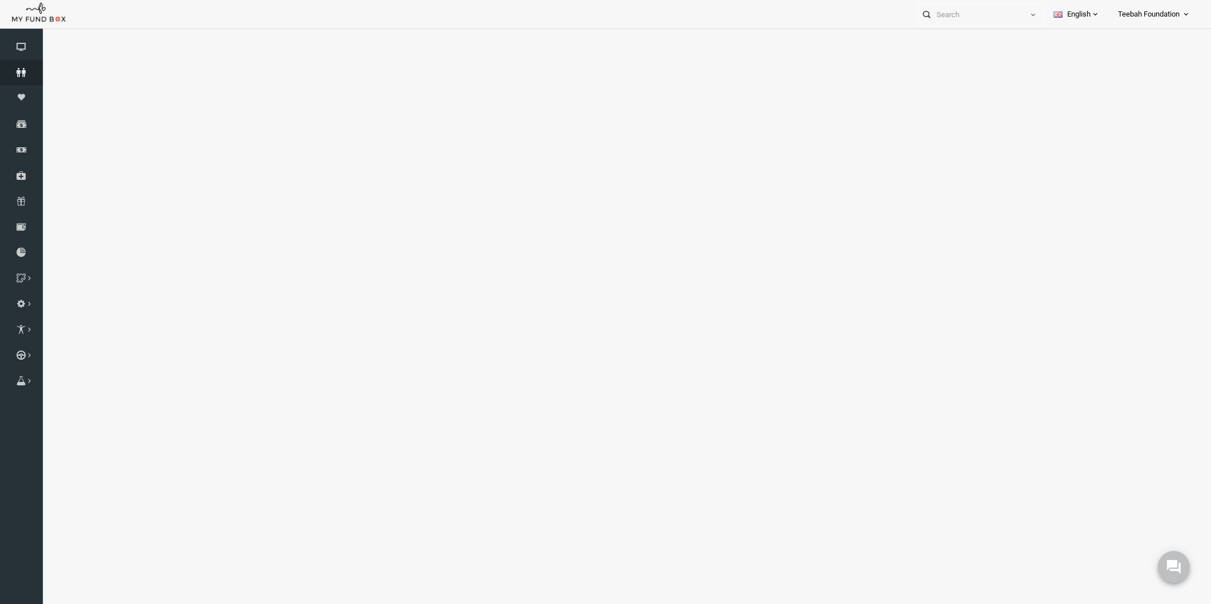
select select "100"
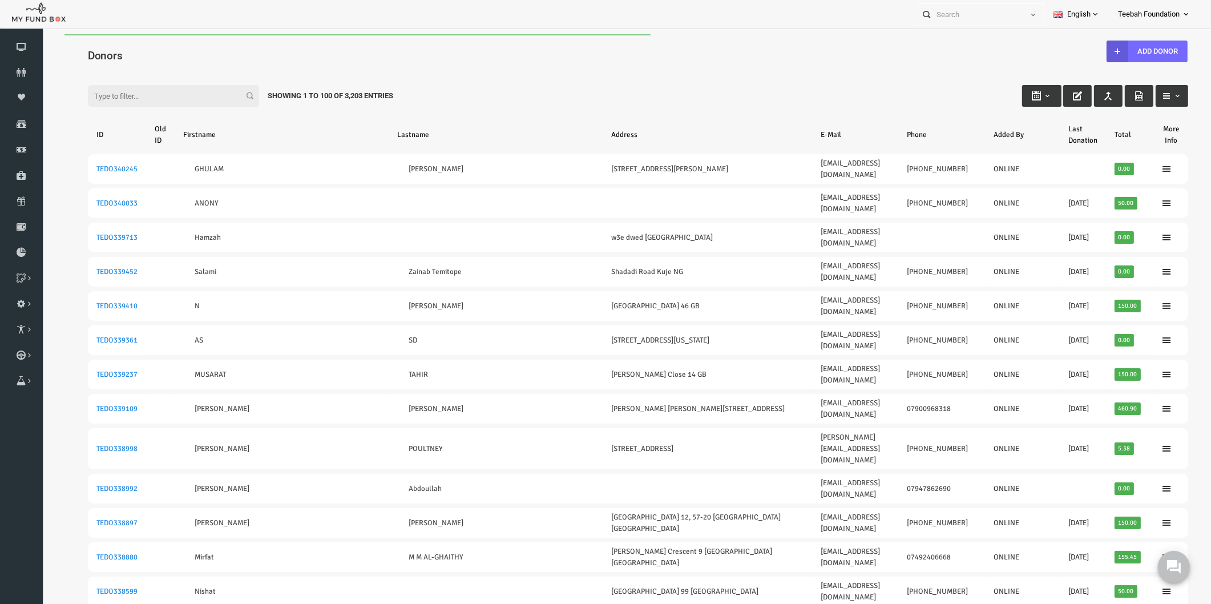
click at [160, 54] on h4 "Donors" at bounding box center [620, 55] width 1112 height 17
click at [148, 93] on input "Filter:" at bounding box center [149, 96] width 171 height 22
paste input "TEDO163817"
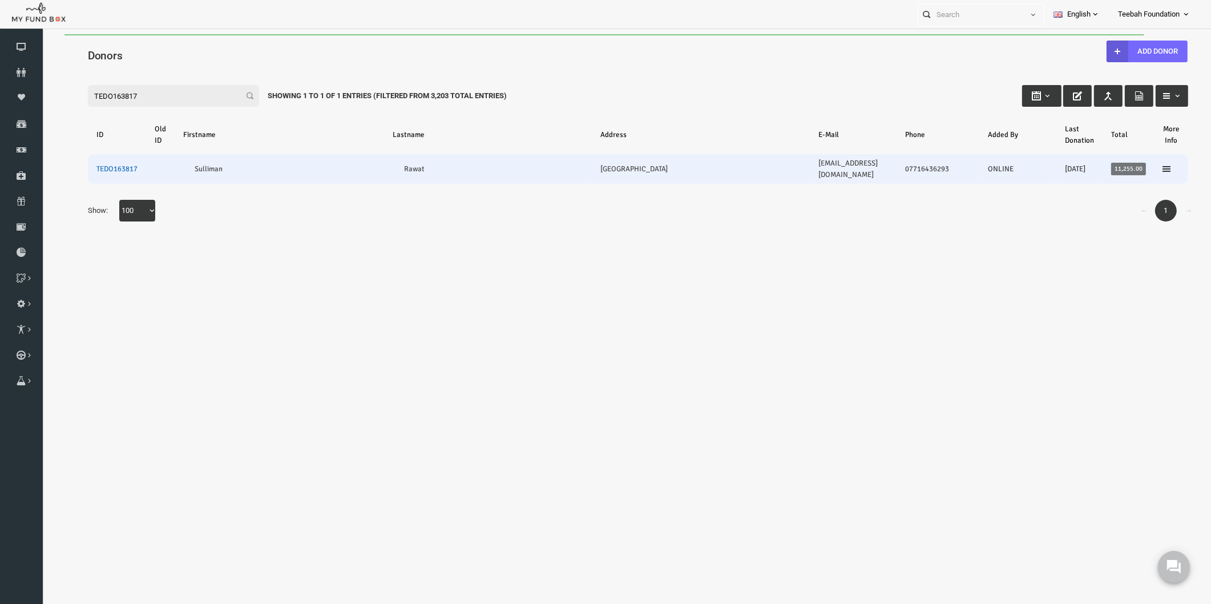
type input "TEDO163817"
click at [105, 164] on link "TEDO163817" at bounding box center [93, 168] width 41 height 9
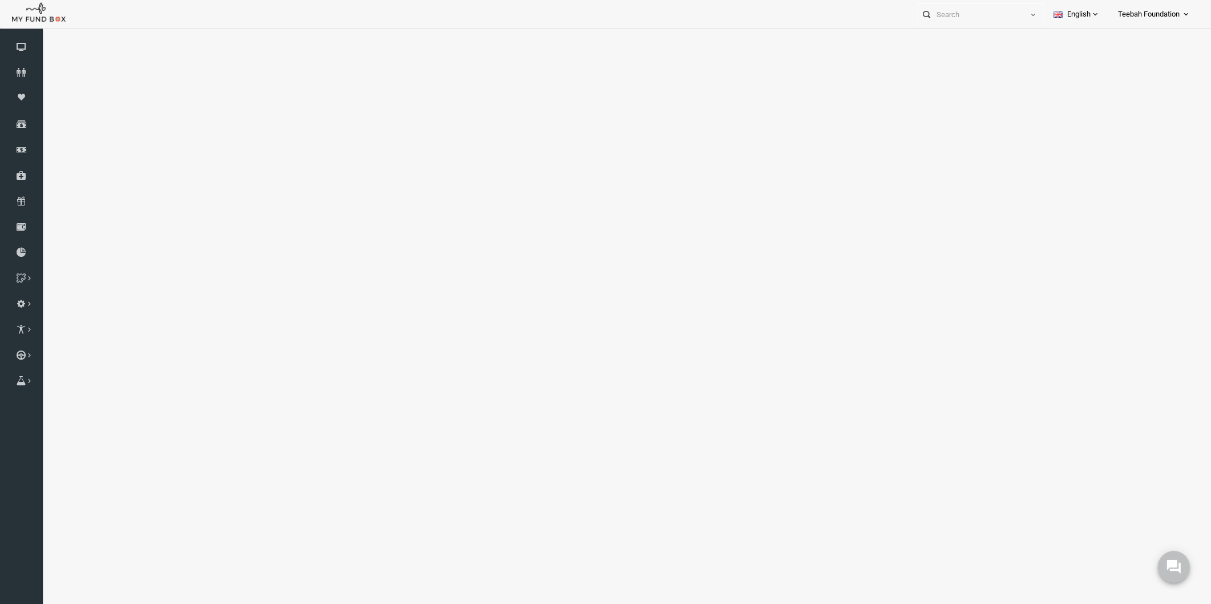
select select "100"
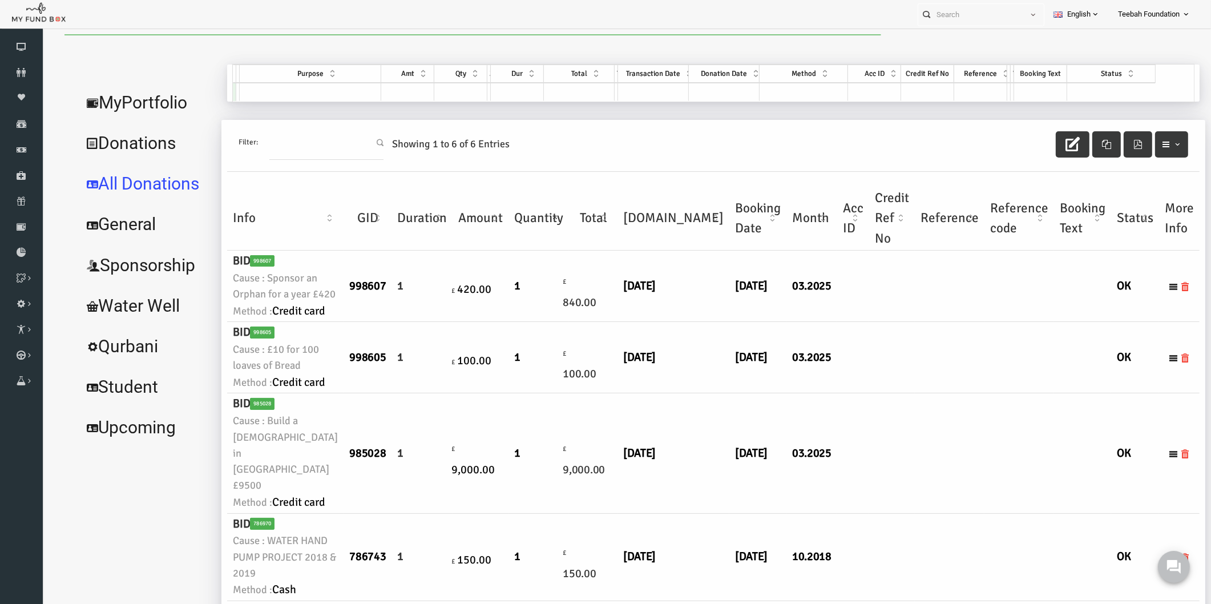
click at [706, 322] on td "16.03.2025" at bounding box center [734, 286] width 57 height 71
click at [437, 322] on td "£ 420.00" at bounding box center [457, 286] width 56 height 71
click at [552, 322] on td "£ 840.00" at bounding box center [570, 286] width 49 height 71
click at [22, 251] on icon at bounding box center [21, 252] width 43 height 9
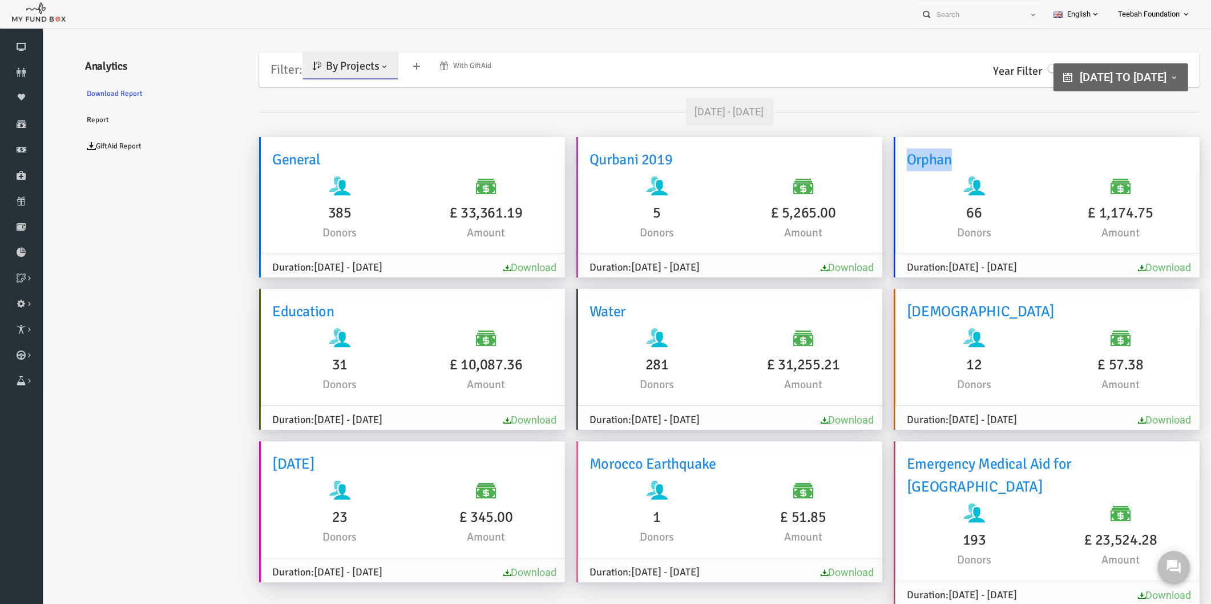
click at [320, 71] on span "By Projects" at bounding box center [329, 66] width 54 height 14
click at [324, 114] on link "By Causes" at bounding box center [328, 116] width 97 height 21
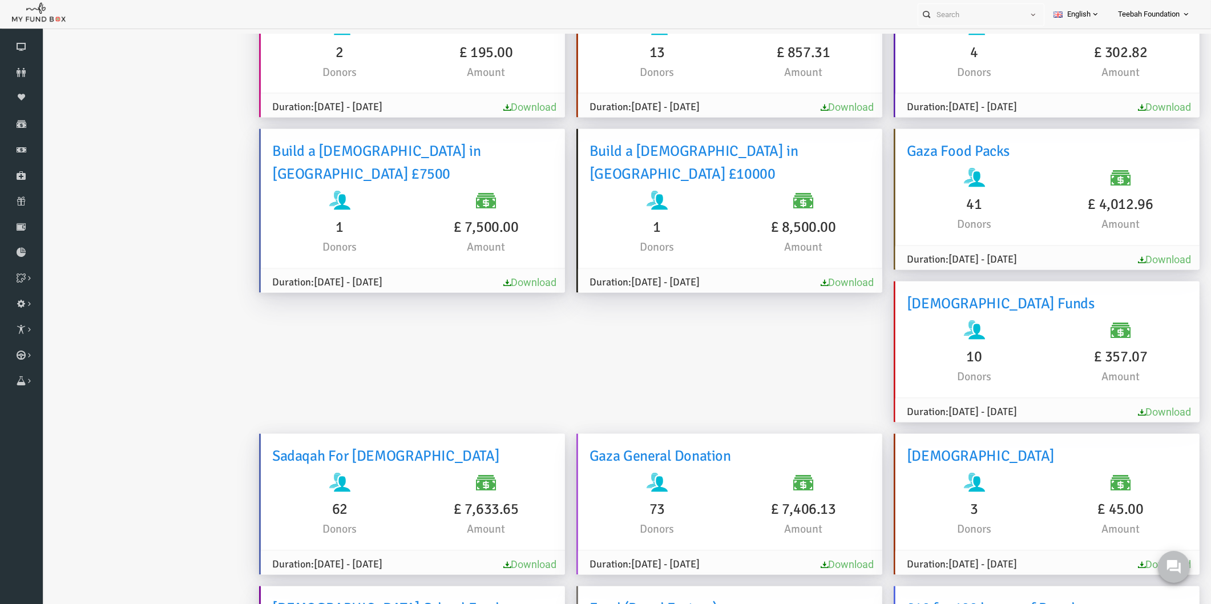
scroll to position [2883, 0]
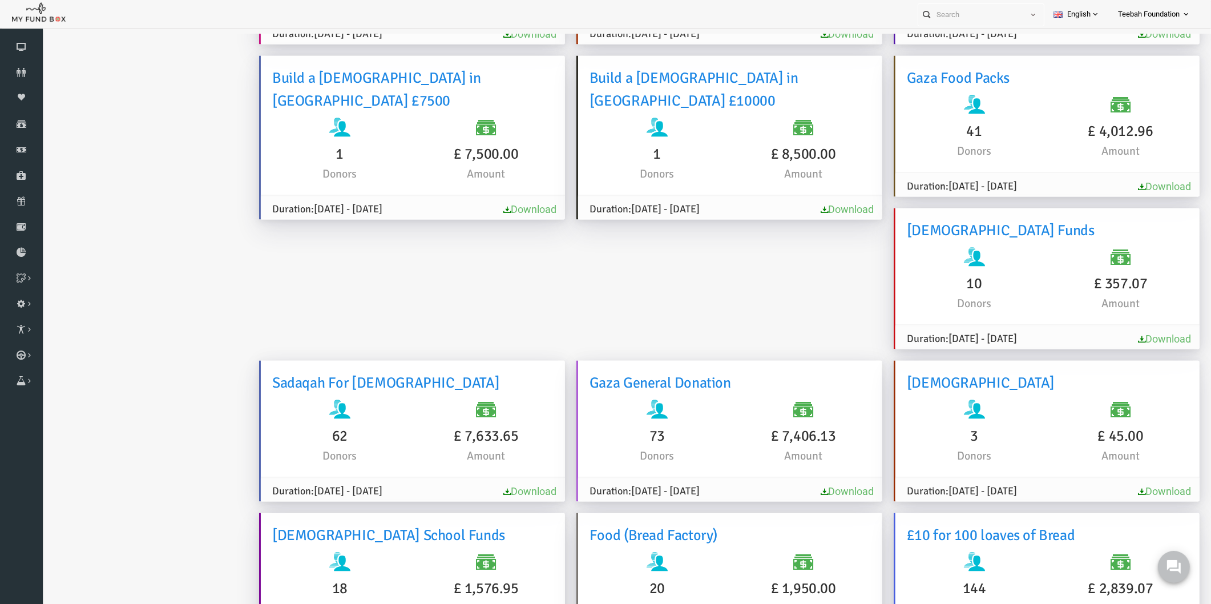
drag, startPoint x: 247, startPoint y: 210, endPoint x: 458, endPoint y: 216, distance: 211.2
copy h6 "Sponsor an Orphan for a year £420"
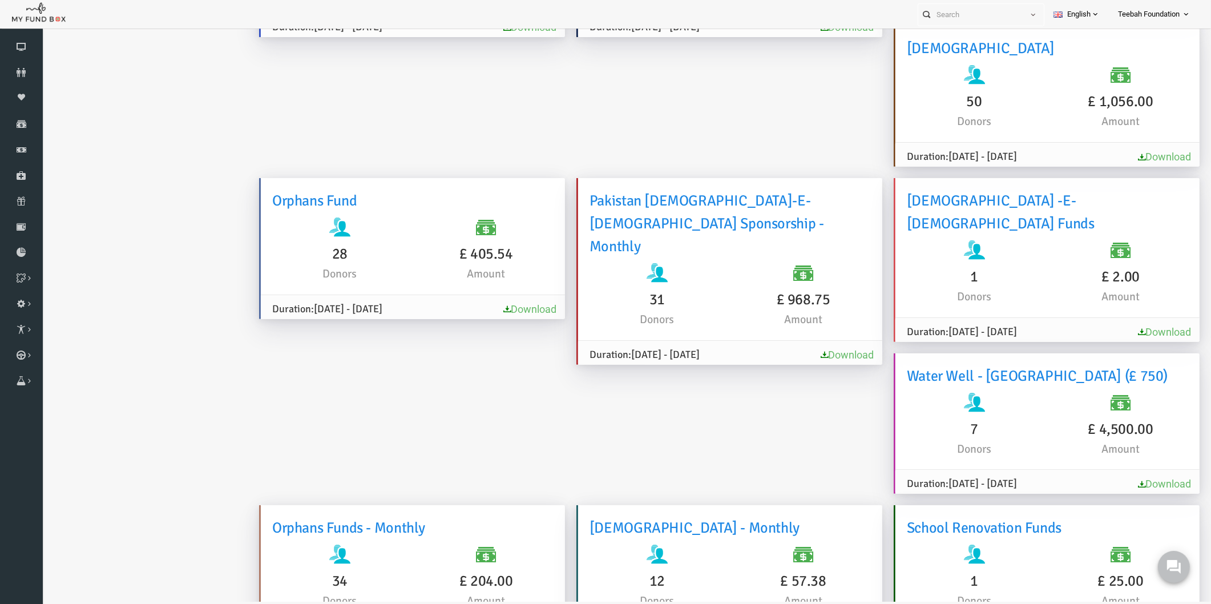
scroll to position [550, 0]
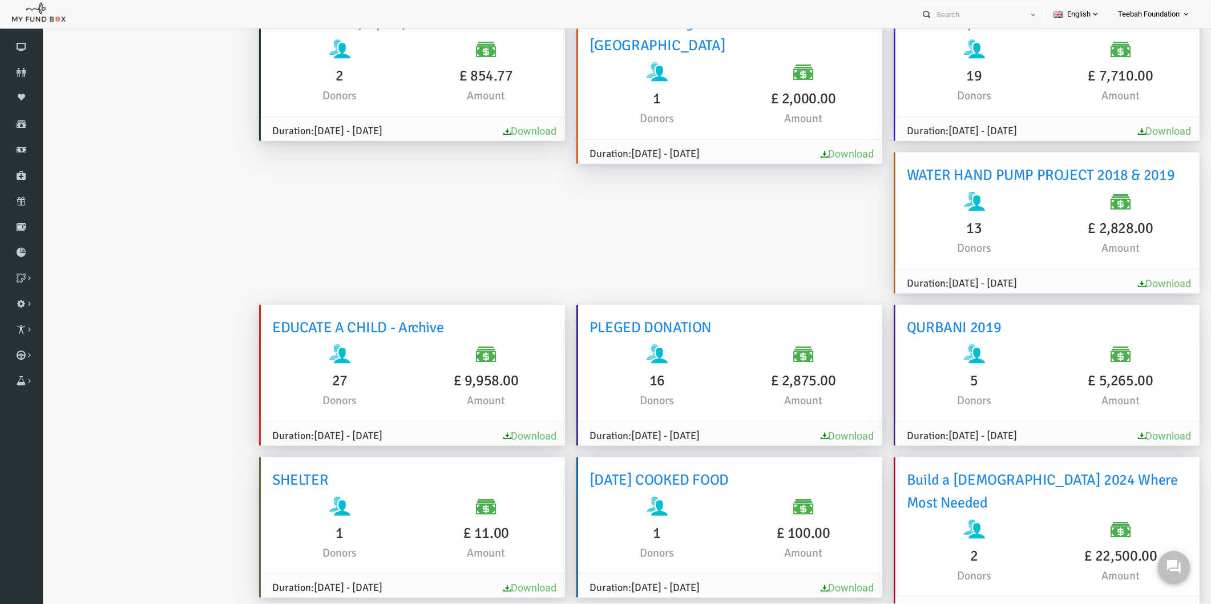
scroll to position [1664, 0]
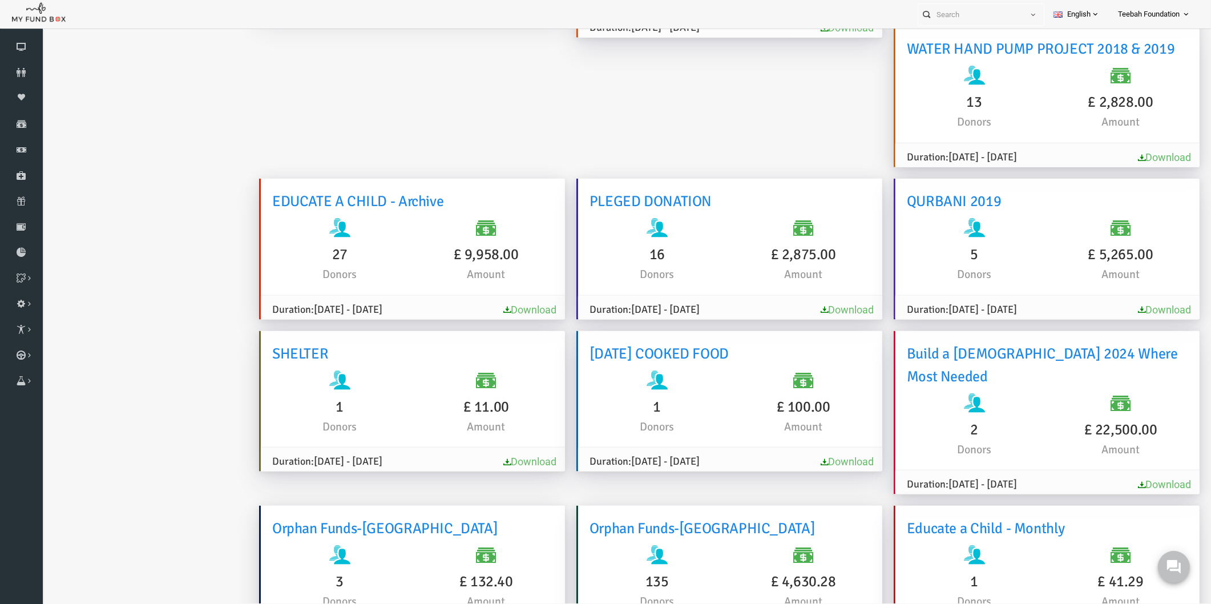
scroll to position [1791, 0]
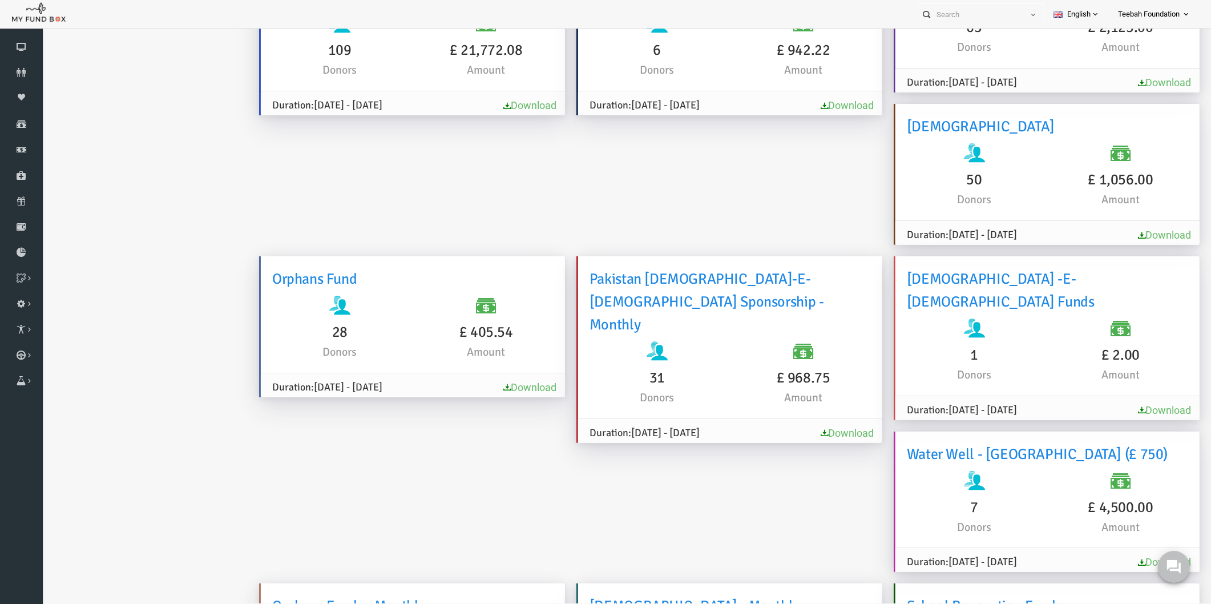
scroll to position [1537, 0]
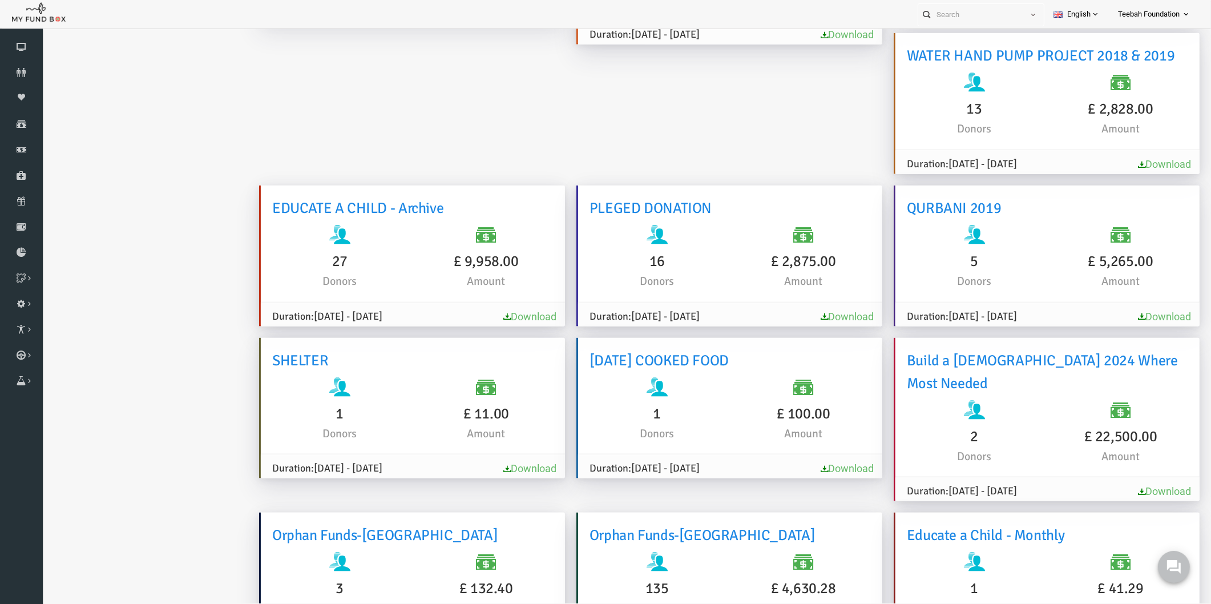
scroll to position [1791, 0]
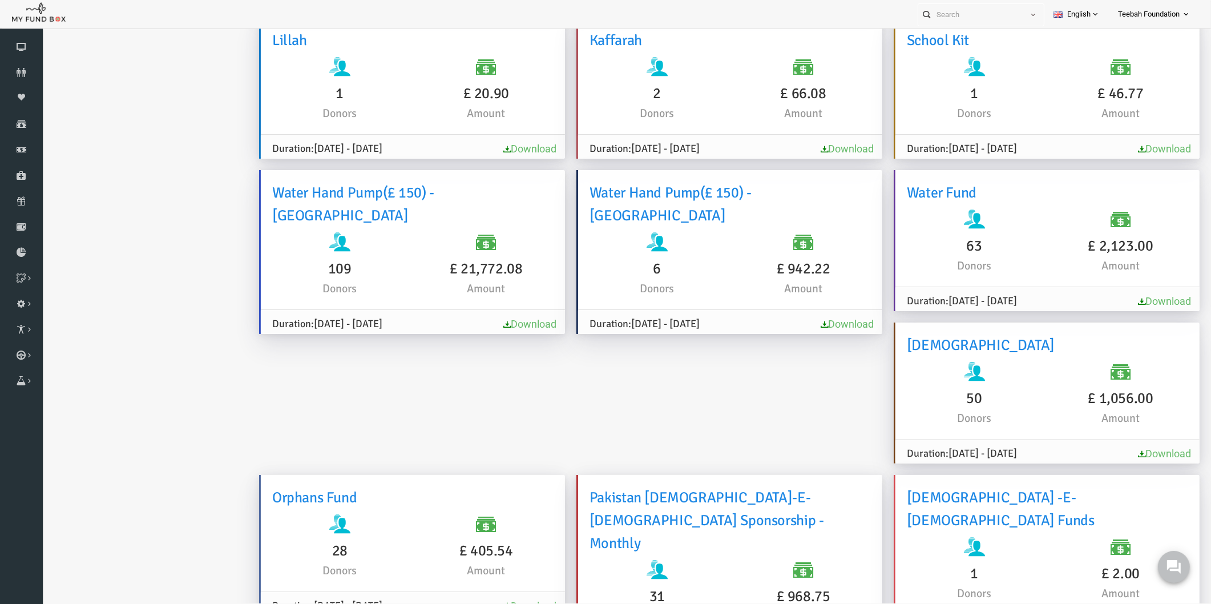
scroll to position [253, 0]
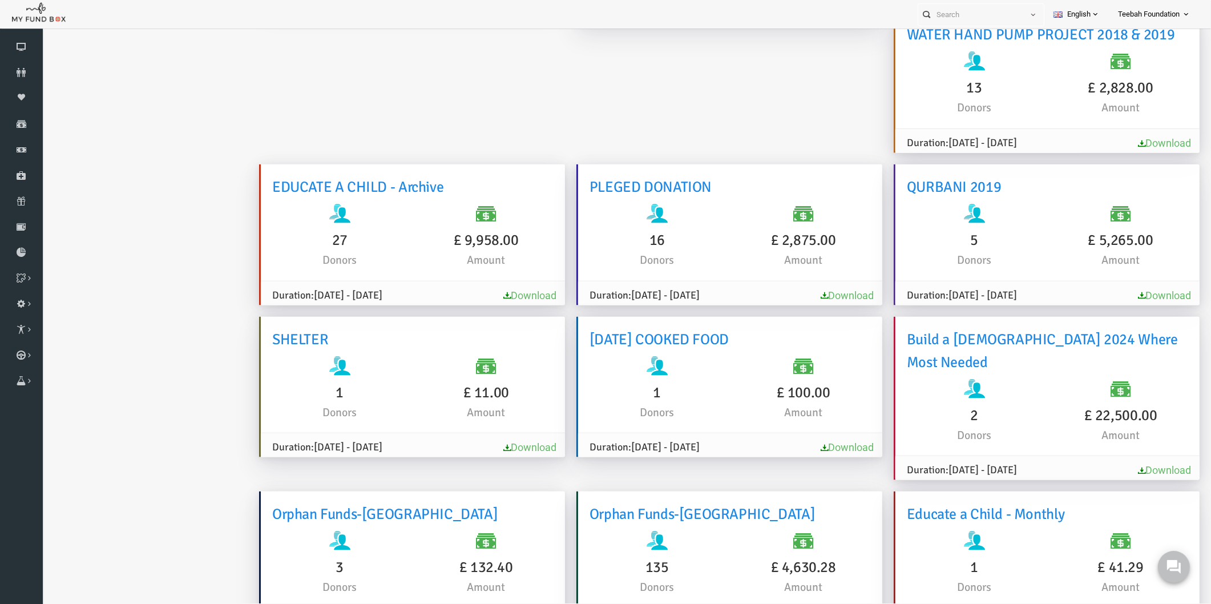
scroll to position [2756, 0]
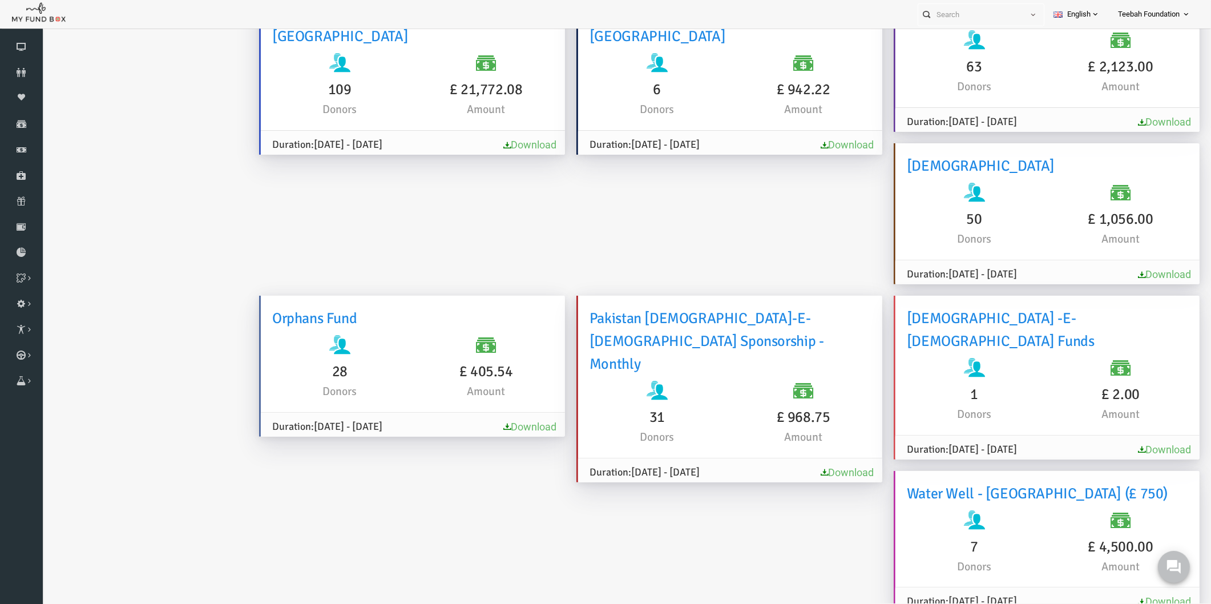
scroll to position [448, 0]
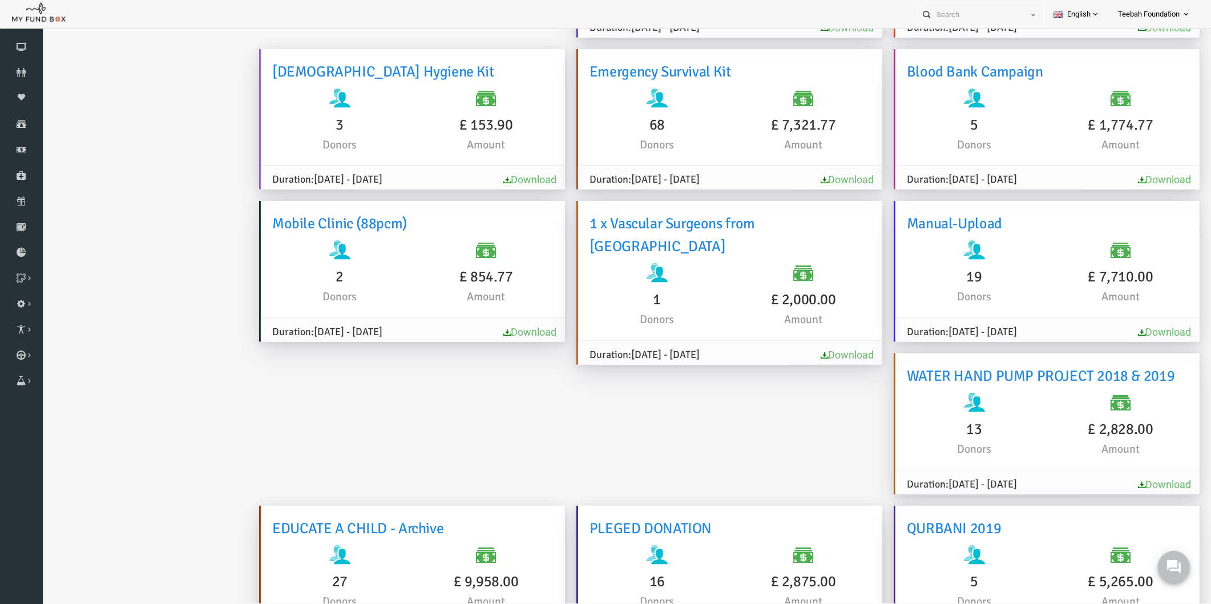
scroll to position [1779, 0]
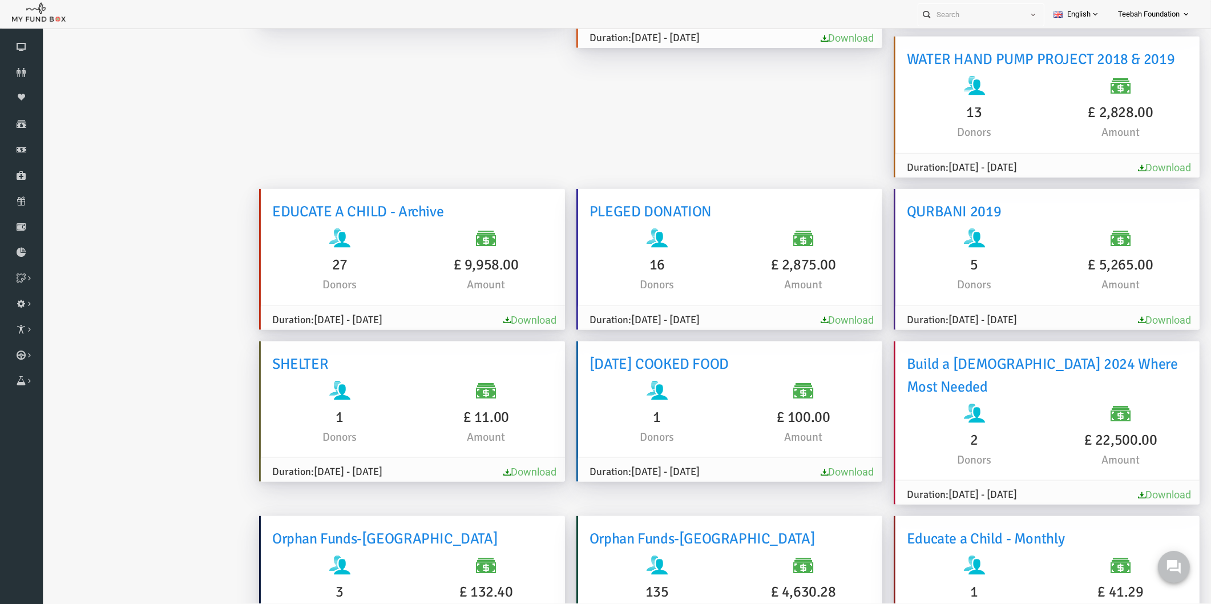
click at [155, 280] on ul "Analytics Download Report Report GiftAid Report" at bounding box center [138, 592] width 171 height 4720
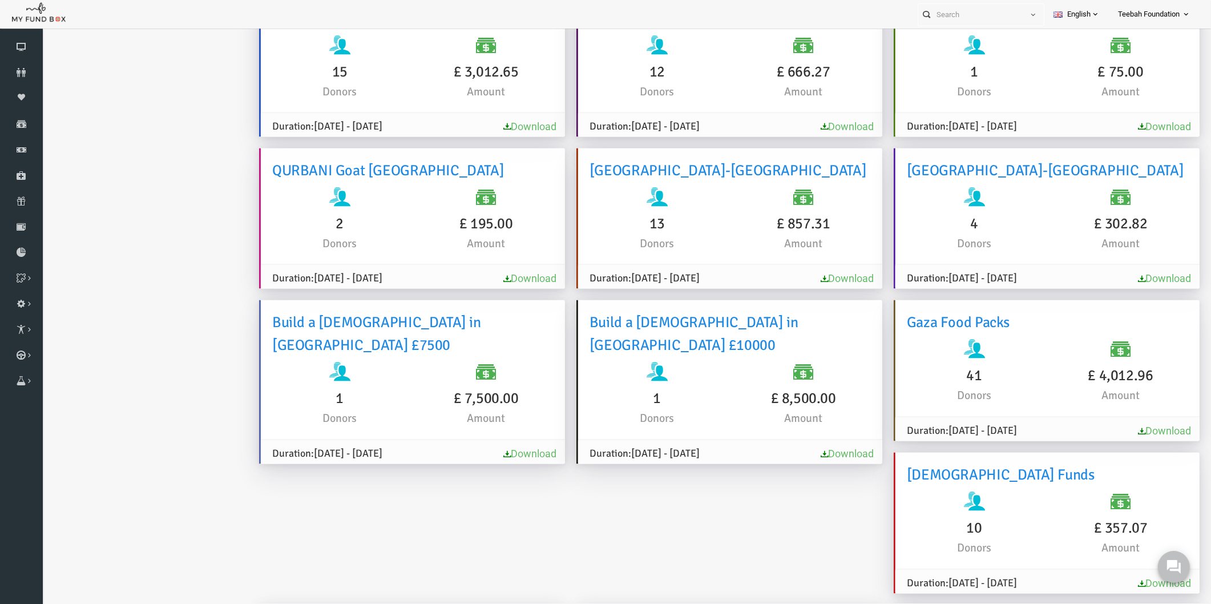
scroll to position [2920, 0]
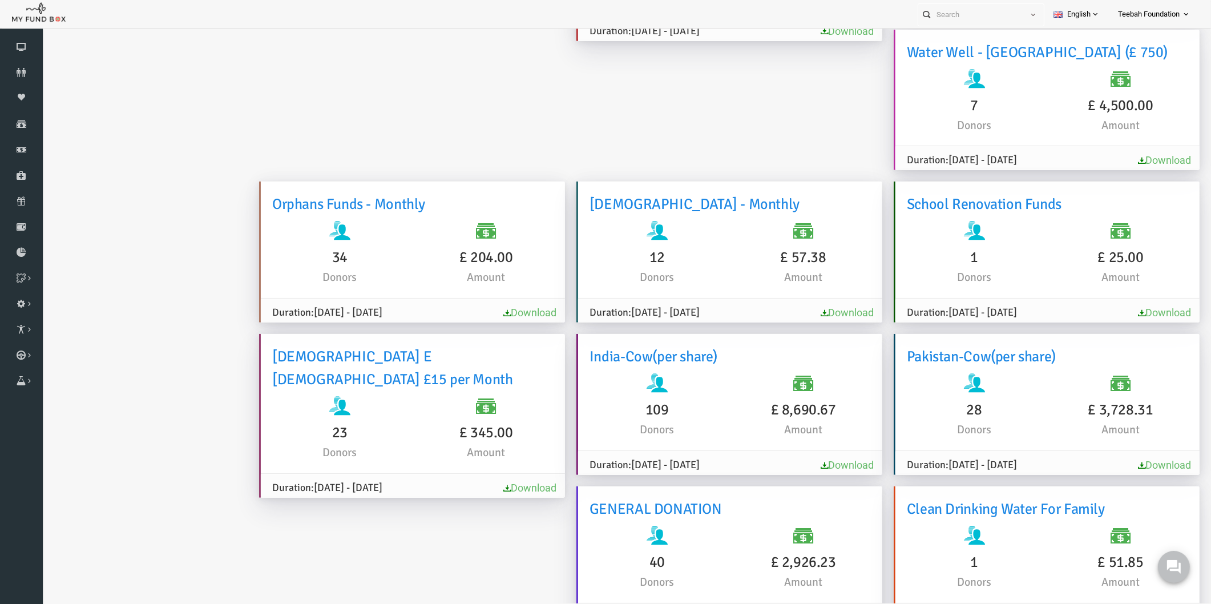
scroll to position [615, 0]
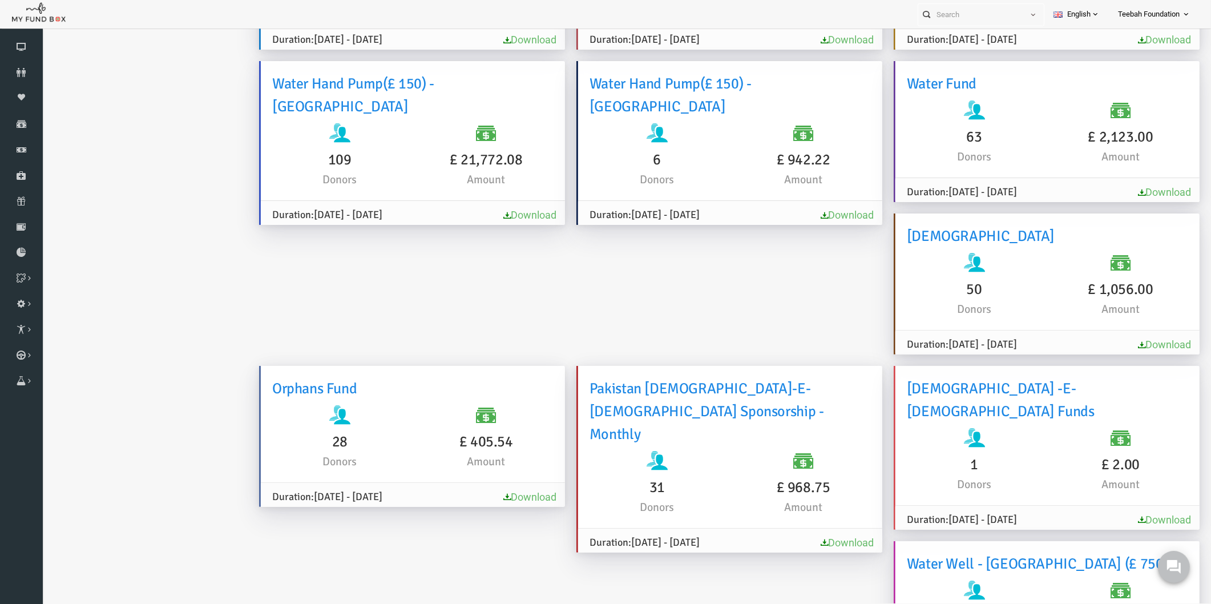
scroll to position [2756, 0]
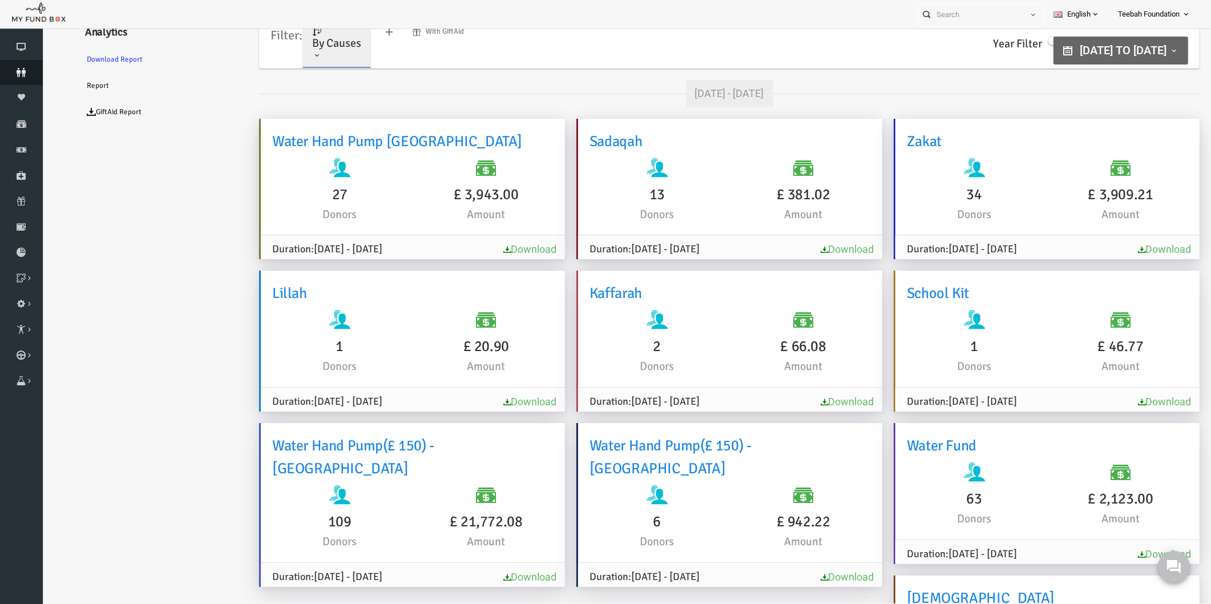
click at [26, 71] on icon at bounding box center [21, 72] width 43 height 9
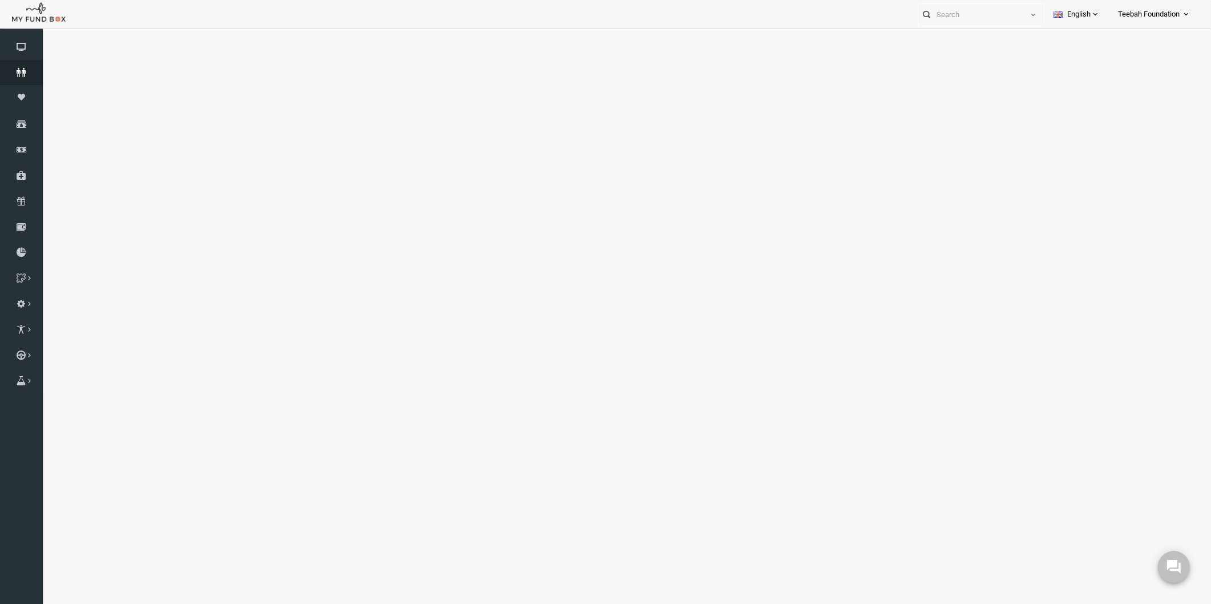
scroll to position [30, 0]
select select "100"
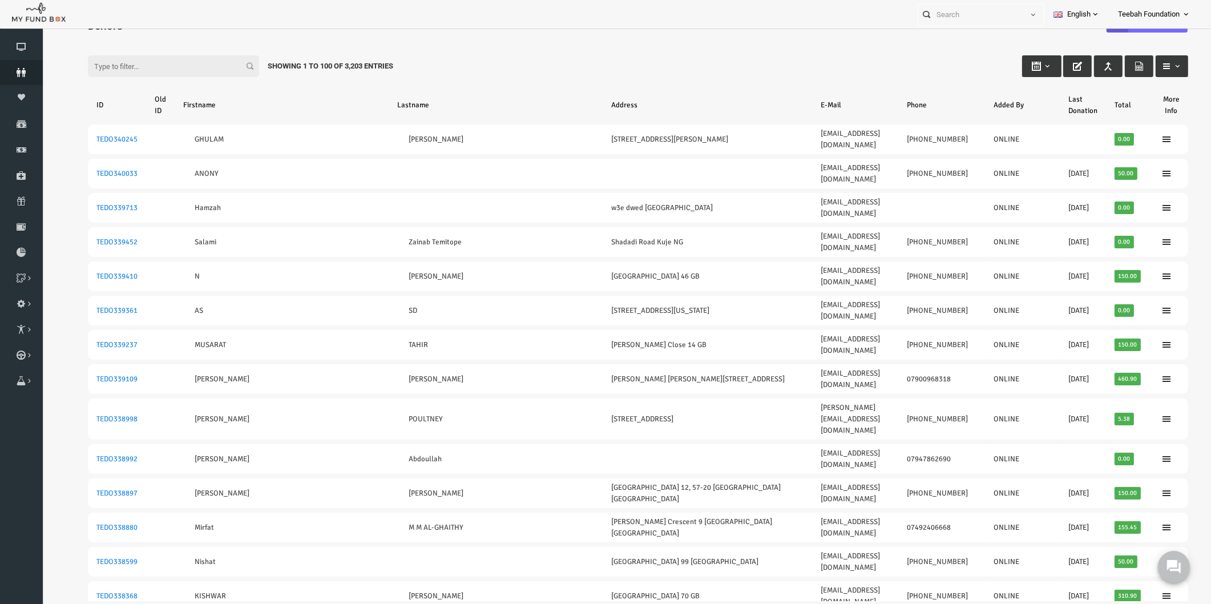
scroll to position [0, 0]
click at [830, 57] on div "Filter: Showing 1 to 100 of 3,203 Entries" at bounding box center [614, 54] width 1123 height 31
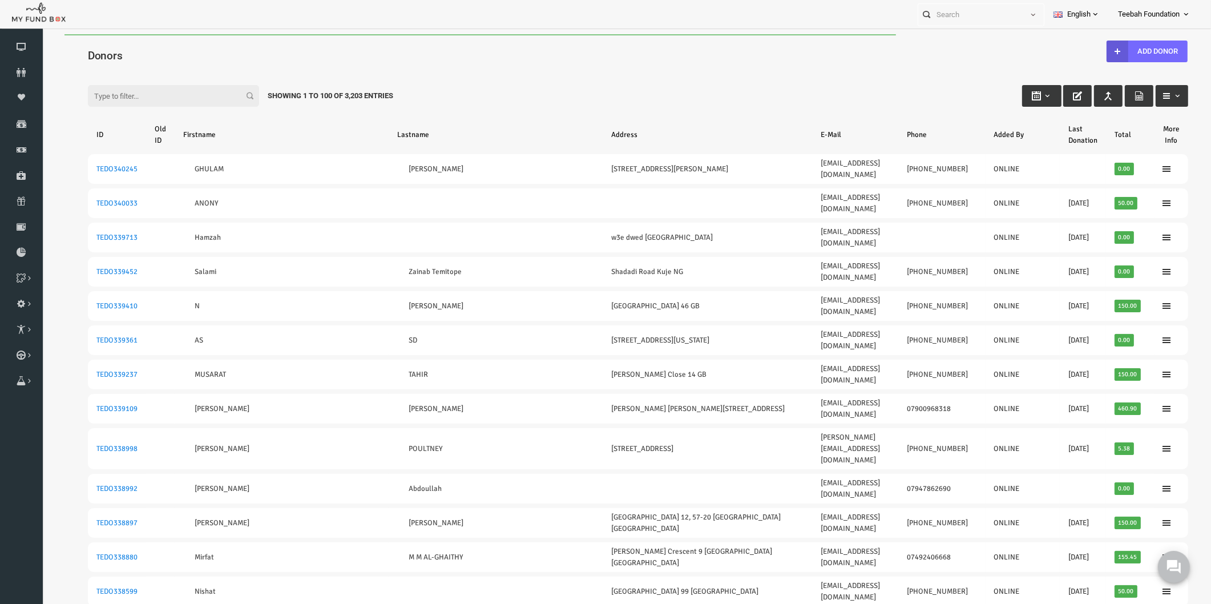
click at [839, 84] on div "Filter: Showing 1 to 100 of 3,203 Entries" at bounding box center [614, 85] width 1123 height 31
click at [691, 71] on div "Filter: Showing 1 to 100 of 3,203 Entries" at bounding box center [614, 85] width 1123 height 31
